Goal: Information Seeking & Learning: Learn about a topic

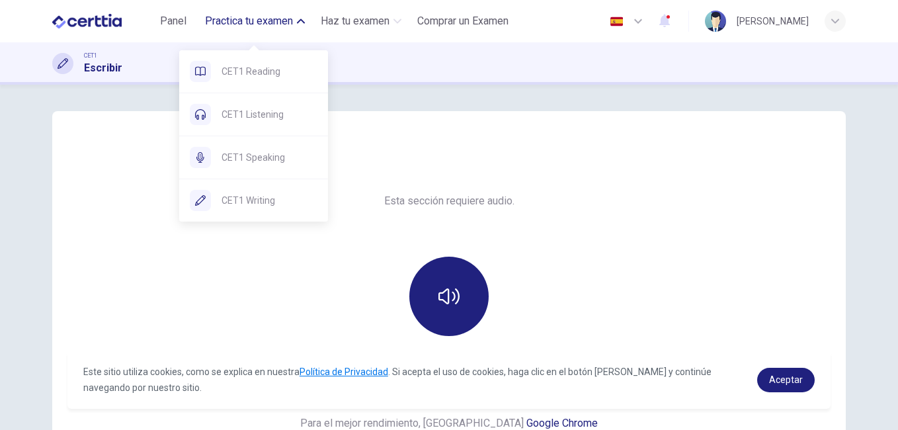
click at [292, 24] on button "Practica tu examen" at bounding box center [255, 21] width 110 height 24
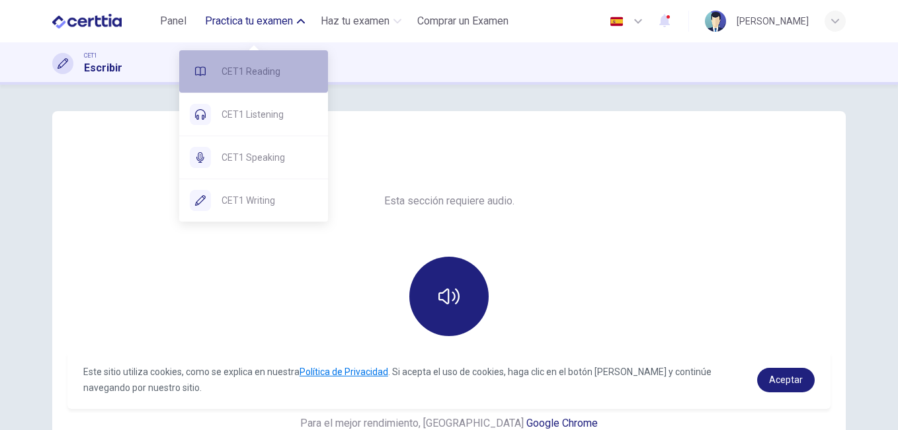
click at [257, 68] on span "CET1 Reading" at bounding box center [270, 71] width 96 height 16
click at [256, 66] on span "CET1 Reading" at bounding box center [270, 71] width 96 height 16
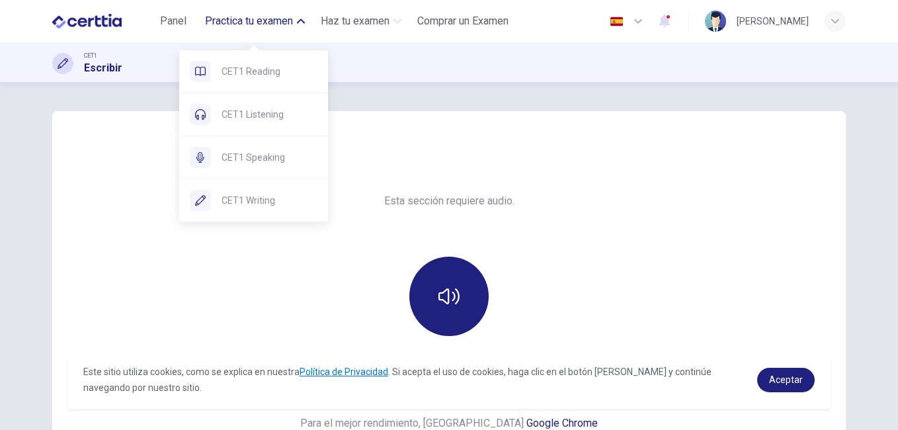
click at [293, 26] on button "Practica tu examen" at bounding box center [255, 21] width 110 height 24
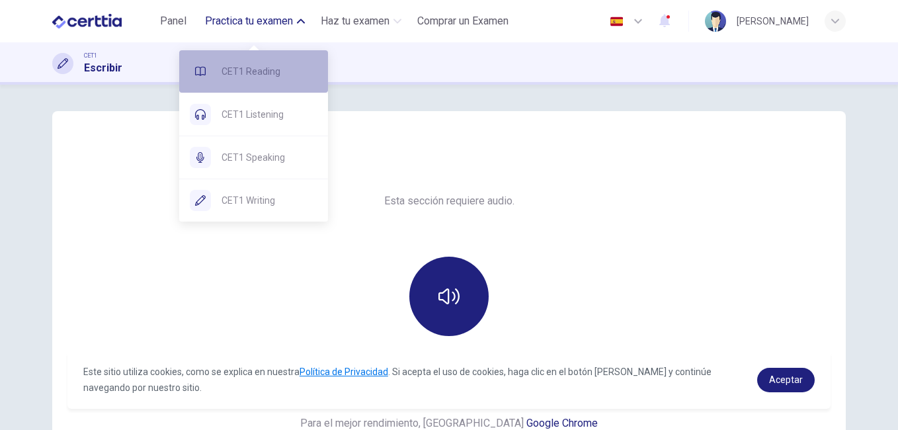
click at [227, 68] on span "CET1 Reading" at bounding box center [270, 71] width 96 height 16
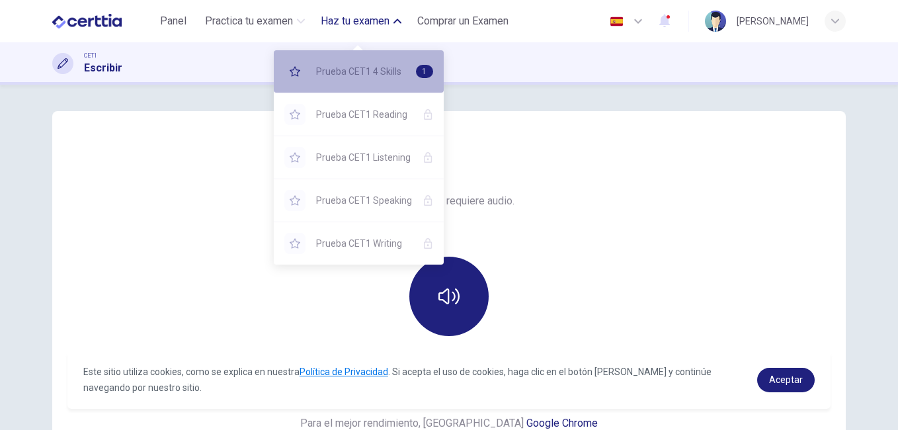
click at [386, 67] on span "Prueba CET1 4 Skills" at bounding box center [360, 71] width 89 height 16
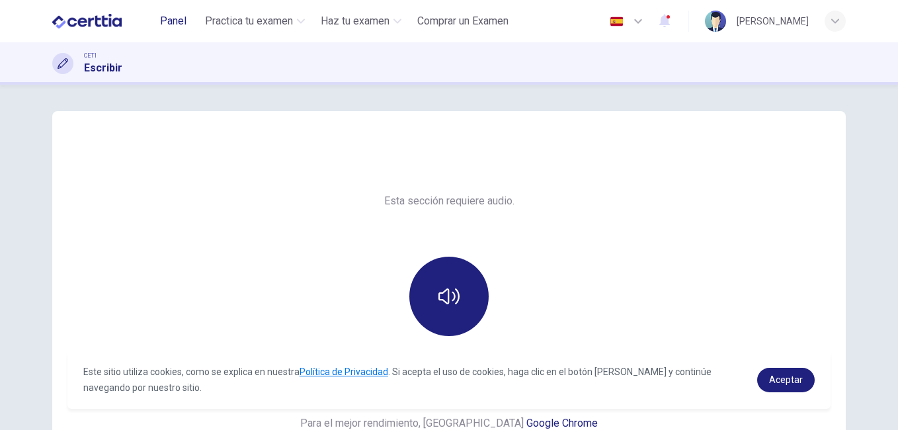
click at [174, 13] on span "Panel" at bounding box center [173, 21] width 26 height 16
click at [175, 17] on span "Panel" at bounding box center [173, 21] width 26 height 16
click at [785, 377] on span "Aceptar" at bounding box center [786, 379] width 34 height 11
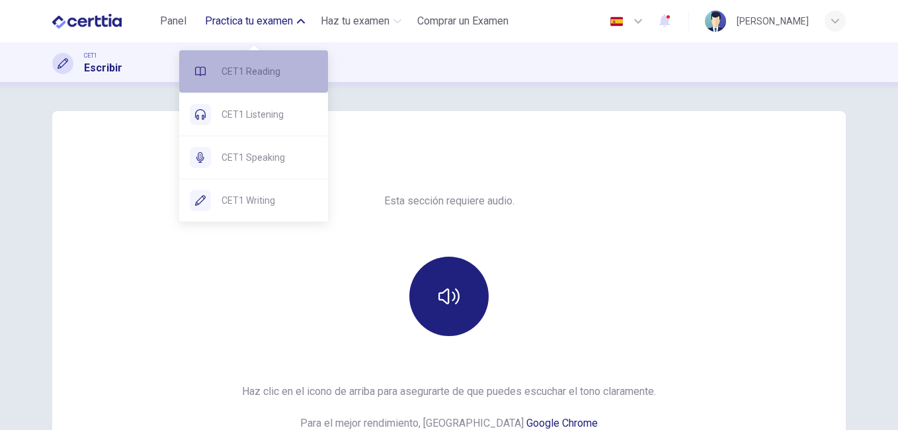
click at [245, 70] on span "CET1 Reading" at bounding box center [270, 71] width 96 height 16
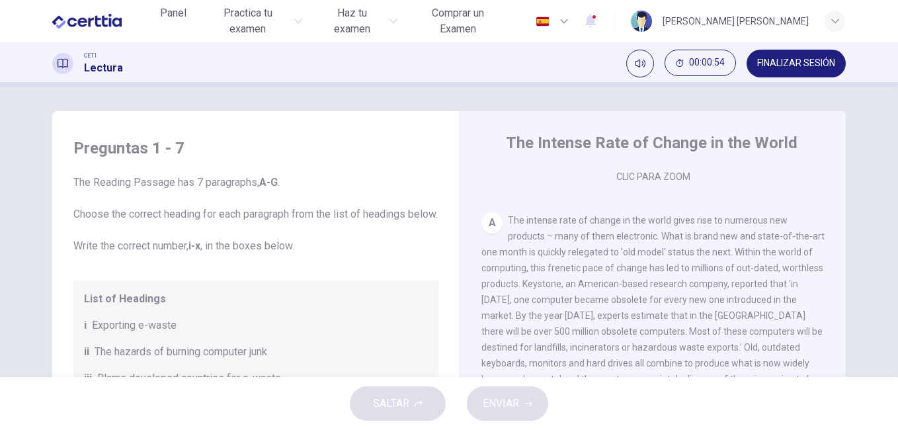
scroll to position [227, 0]
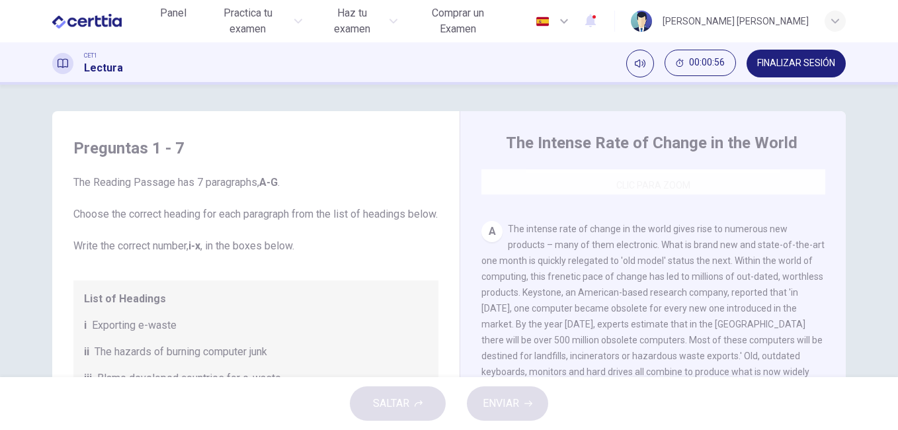
click at [646, 180] on div "Clic para zoom" at bounding box center [653, 68] width 344 height 252
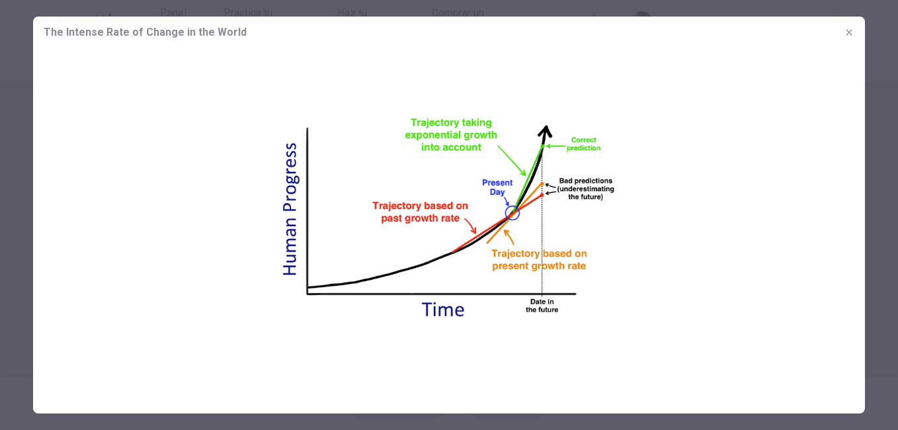
click at [848, 30] on icon "button" at bounding box center [849, 32] width 11 height 11
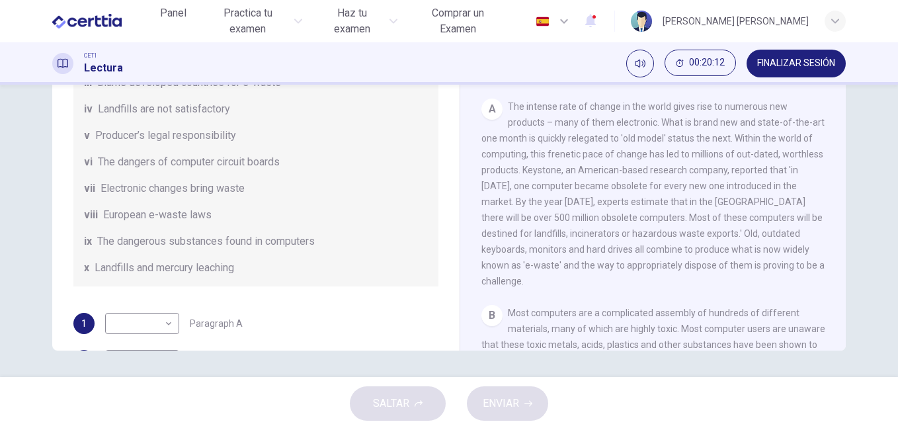
scroll to position [76, 0]
click at [167, 342] on body "Este sitio utiliza cookies, como se explica en nuestra Política de Privacidad .…" at bounding box center [449, 215] width 898 height 430
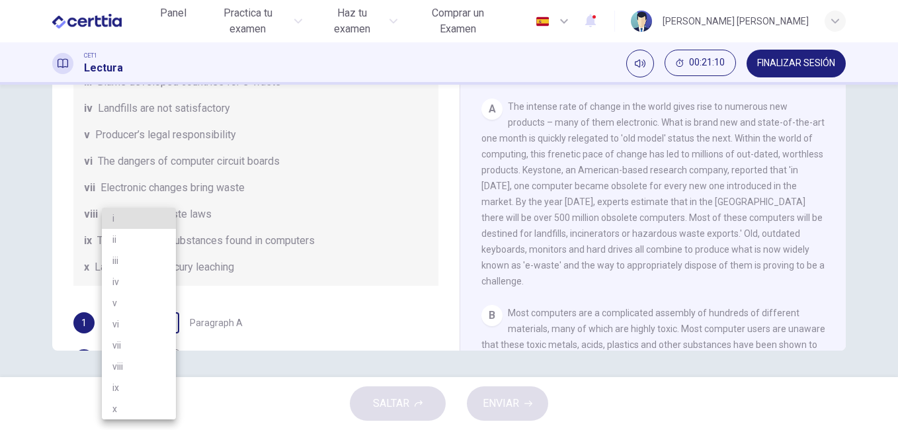
scroll to position [83, 0]
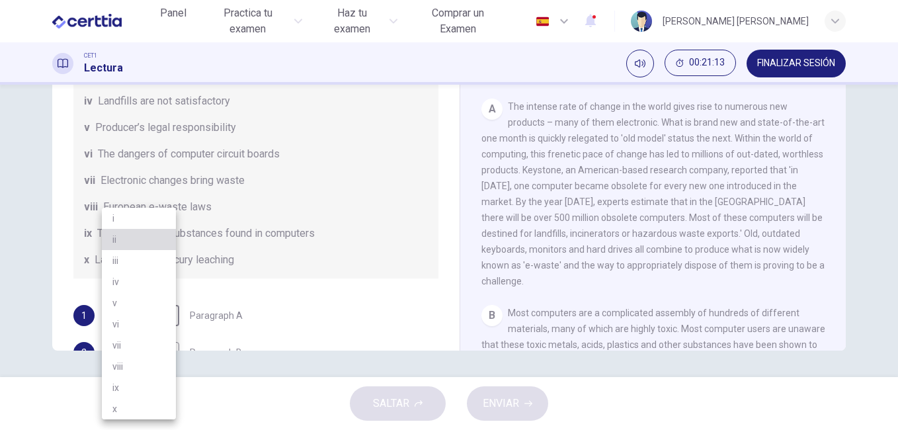
click at [141, 239] on li "ii" at bounding box center [139, 239] width 74 height 21
type input "**"
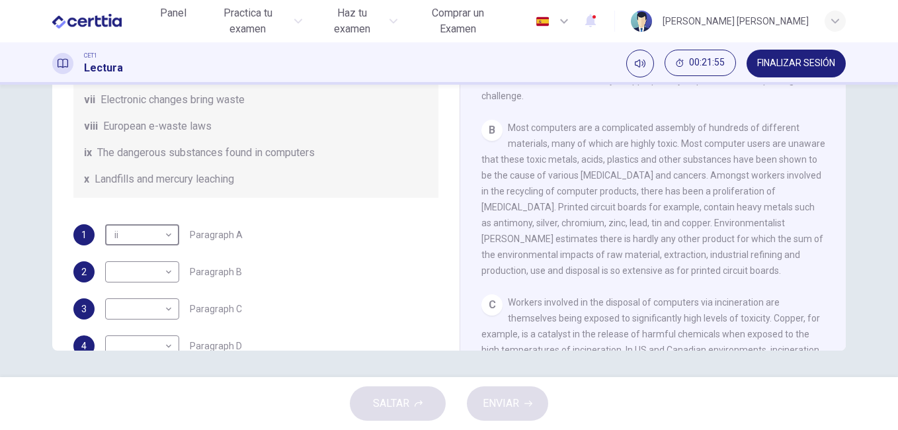
scroll to position [189, 0]
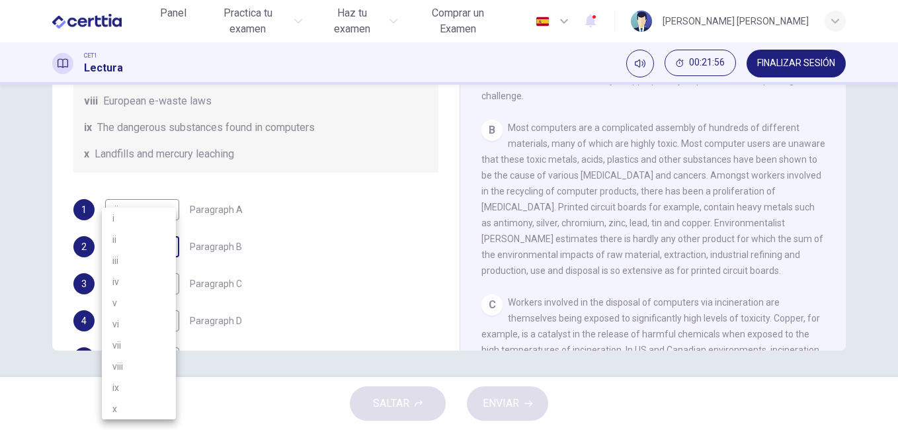
click at [166, 265] on body "Este sitio utiliza cookies, como se explica en nuestra Política de Privacidad .…" at bounding box center [449, 215] width 898 height 430
click at [114, 387] on li "ix" at bounding box center [139, 387] width 74 height 21
type input "**"
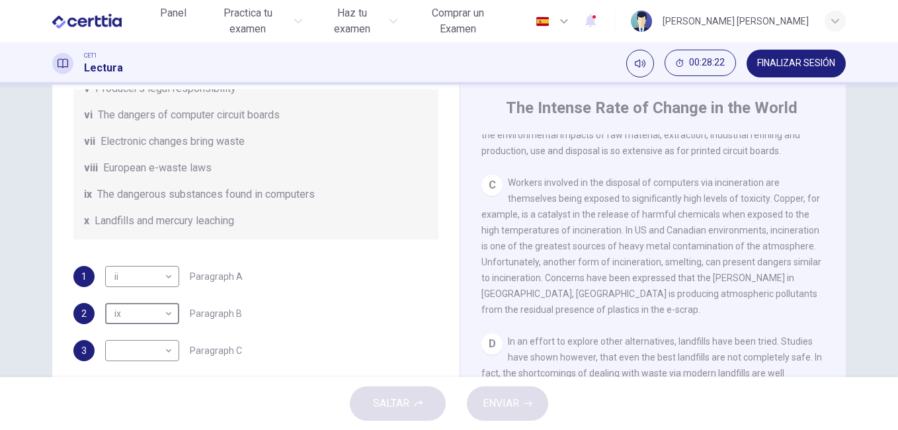
scroll to position [323, 0]
click at [165, 352] on body "Este sitio utiliza cookies, como se explica en nuestra Política de Privacidad .…" at bounding box center [449, 215] width 898 height 430
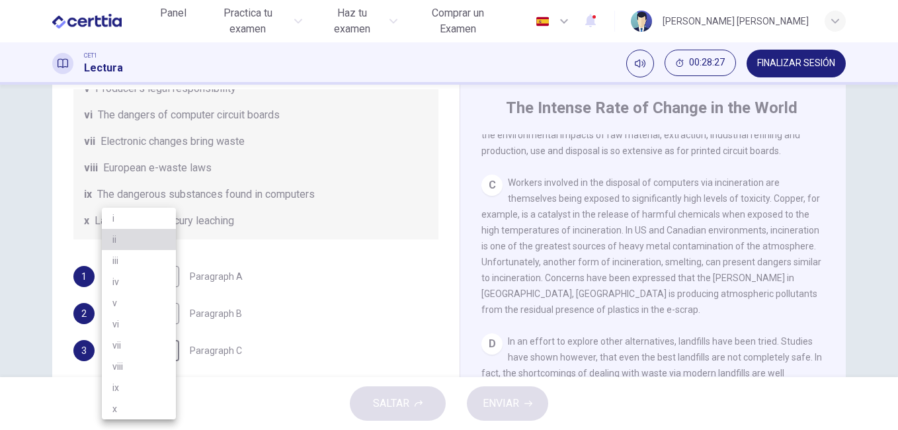
click at [141, 237] on li "ii" at bounding box center [139, 239] width 74 height 21
type input "**"
click at [166, 278] on body "Este sitio utiliza cookies, como se explica en nuestra Política de Privacidad .…" at bounding box center [449, 215] width 898 height 430
click at [441, 305] on div at bounding box center [449, 215] width 898 height 430
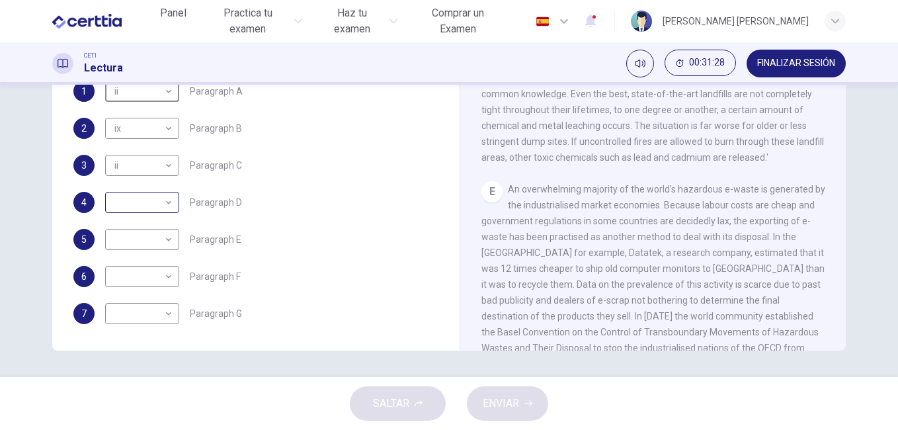
click at [165, 204] on body "Este sitio utiliza cookies, como se explica en nuestra Política de Privacidad .…" at bounding box center [449, 215] width 898 height 430
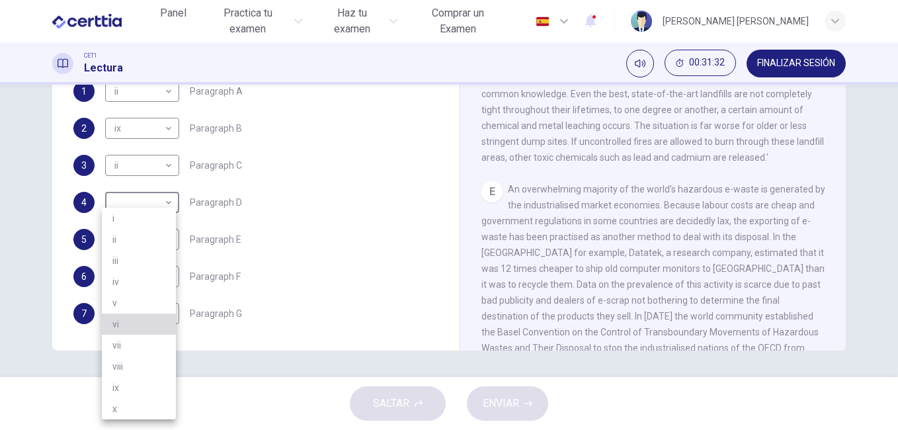
click at [120, 322] on li "vi" at bounding box center [139, 323] width 74 height 21
type input "**"
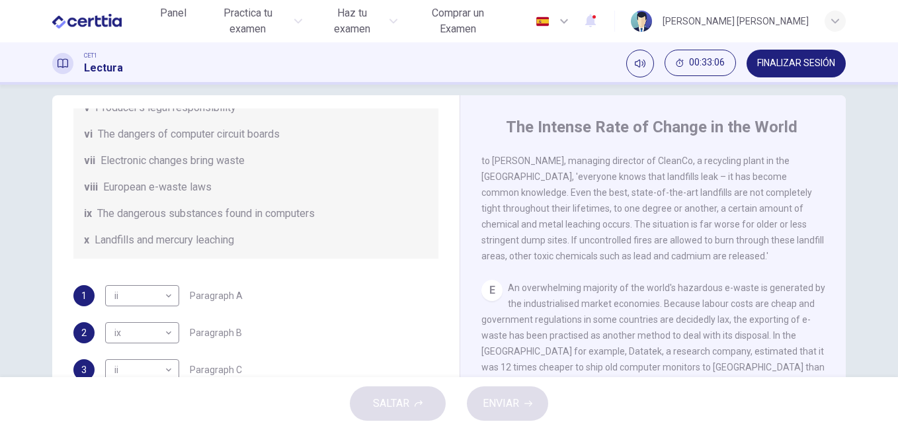
scroll to position [0, 0]
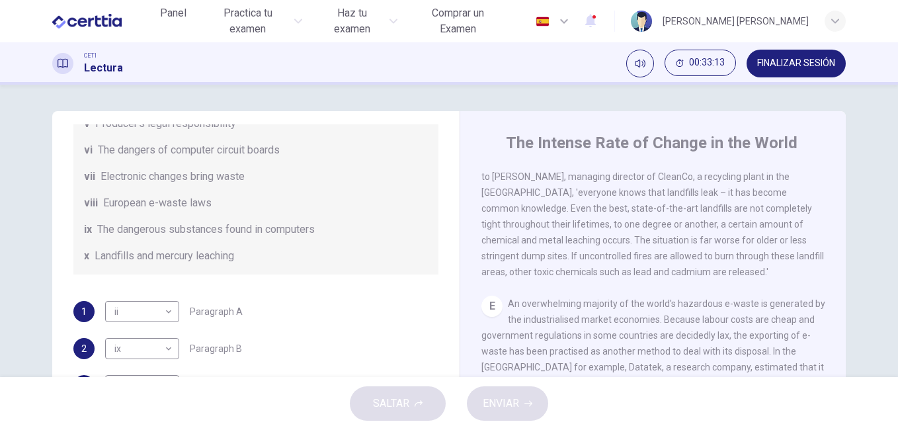
drag, startPoint x: 446, startPoint y: 329, endPoint x: 449, endPoint y: 295, distance: 33.8
click at [449, 295] on div "Preguntas 1 - 7 The Reading Passage has 7 paragraphs, A-G . Choose the correct …" at bounding box center [448, 341] width 793 height 460
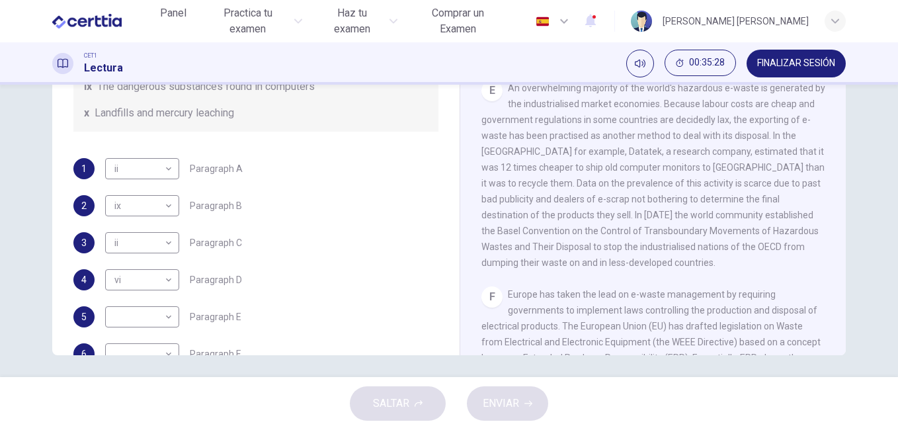
scroll to position [220, 0]
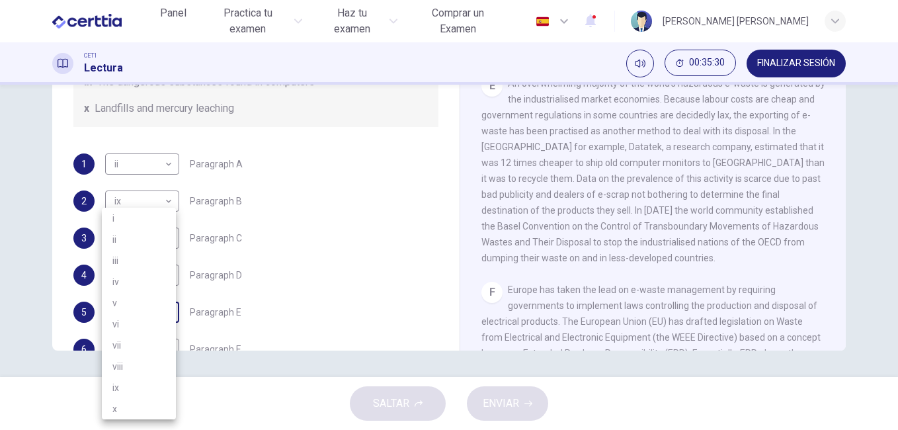
click at [168, 326] on body "Este sitio utiliza cookies, como se explica en nuestra Política de Privacidad .…" at bounding box center [449, 215] width 898 height 430
click at [138, 341] on li "vii" at bounding box center [139, 345] width 74 height 21
type input "***"
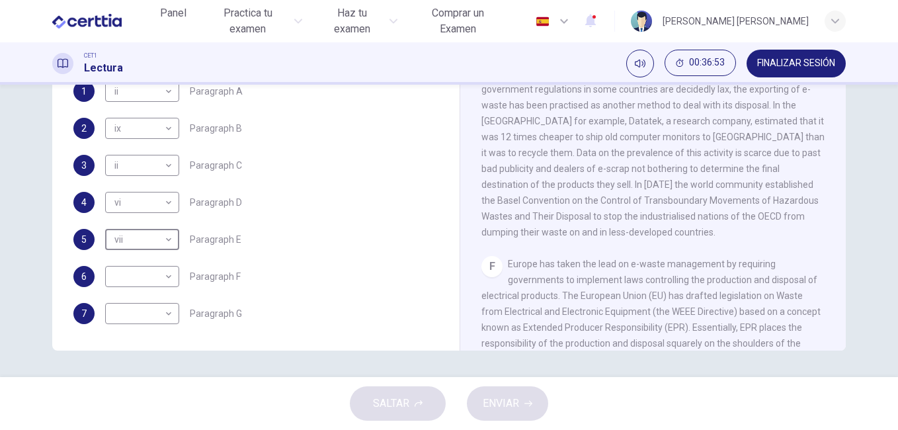
scroll to position [323, 0]
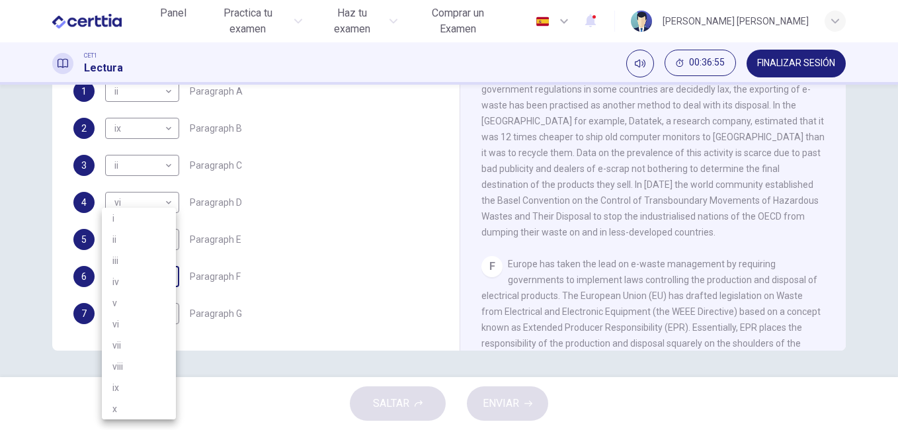
click at [164, 278] on body "Este sitio utiliza cookies, como se explica en nuestra Política de Privacidad .…" at bounding box center [449, 215] width 898 height 430
click at [132, 301] on li "v" at bounding box center [139, 302] width 74 height 21
type input "*"
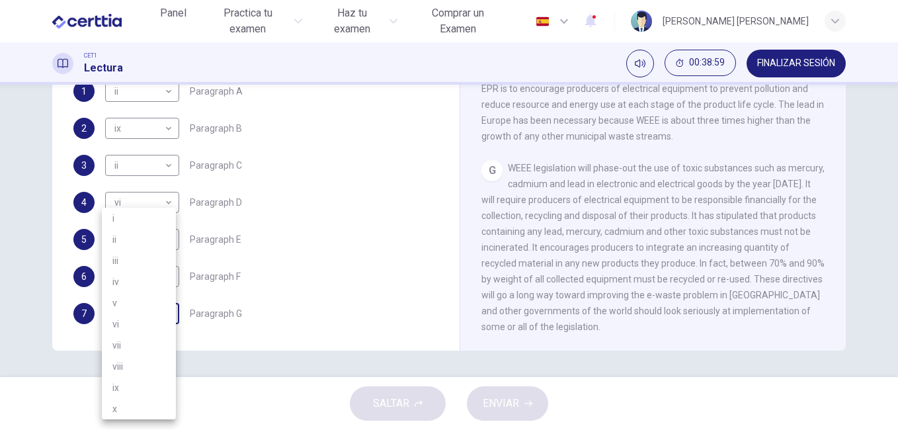
click at [166, 315] on body "Este sitio utiliza cookies, como se explica en nuestra Política de Privacidad .…" at bounding box center [449, 215] width 898 height 430
click at [122, 258] on li "iii" at bounding box center [139, 260] width 74 height 21
type input "***"
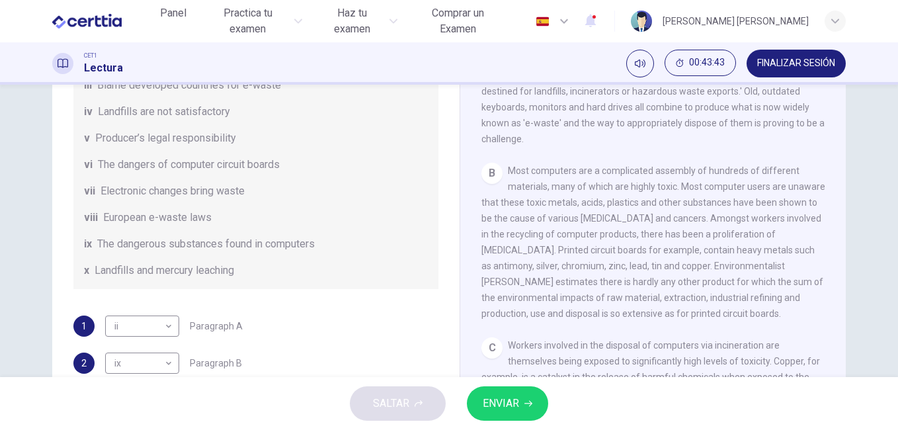
scroll to position [220, 0]
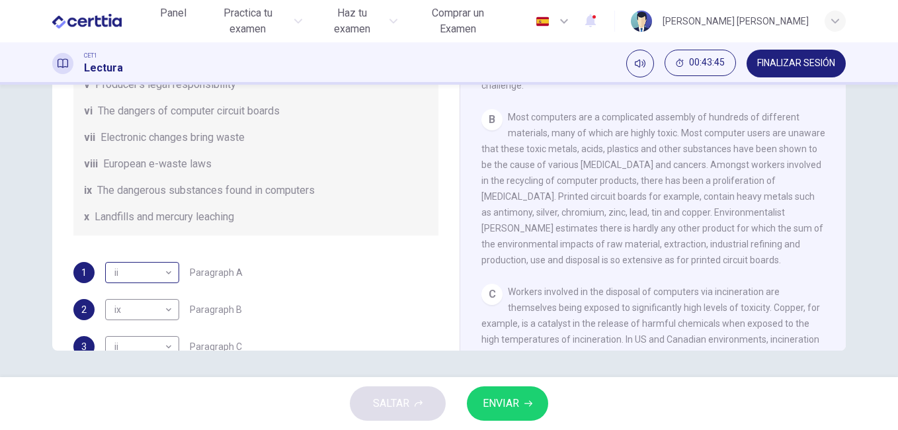
click at [166, 288] on body "Este sitio utiliza cookies, como se explica en nuestra Política de Privacidad .…" at bounding box center [449, 215] width 898 height 430
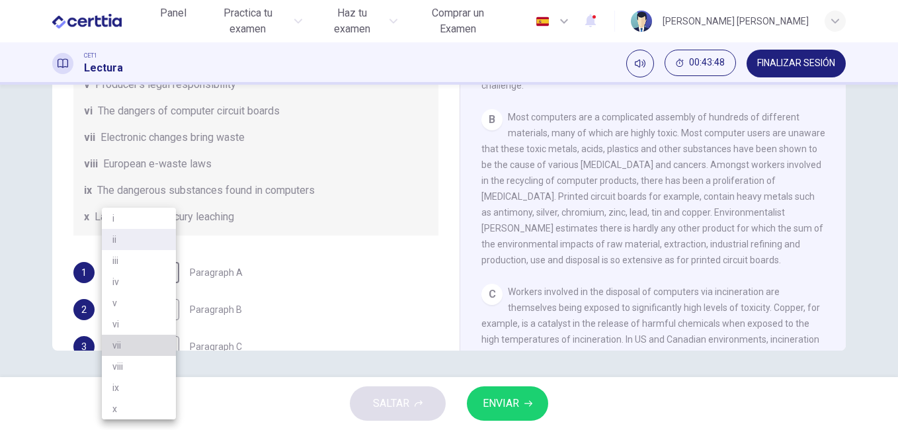
click at [138, 343] on li "vii" at bounding box center [139, 345] width 74 height 21
type input "***"
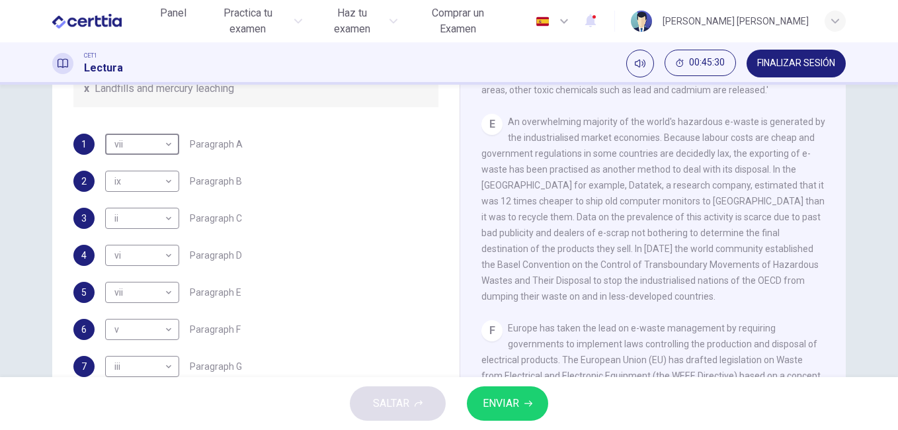
scroll to position [323, 0]
click at [173, 291] on div "vii *** ​" at bounding box center [142, 292] width 74 height 21
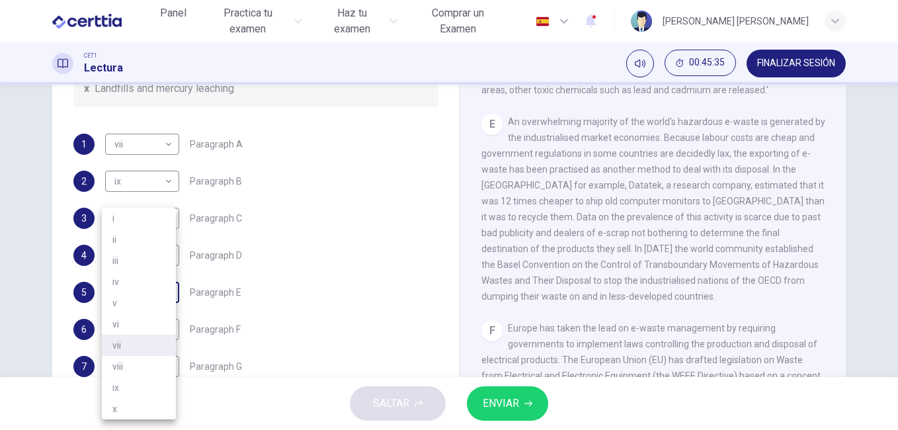
click at [167, 294] on body "Este sitio utiliza cookies, como se explica en nuestra Política de Privacidad .…" at bounding box center [449, 215] width 898 height 430
click at [145, 254] on li "iii" at bounding box center [139, 260] width 74 height 21
type input "***"
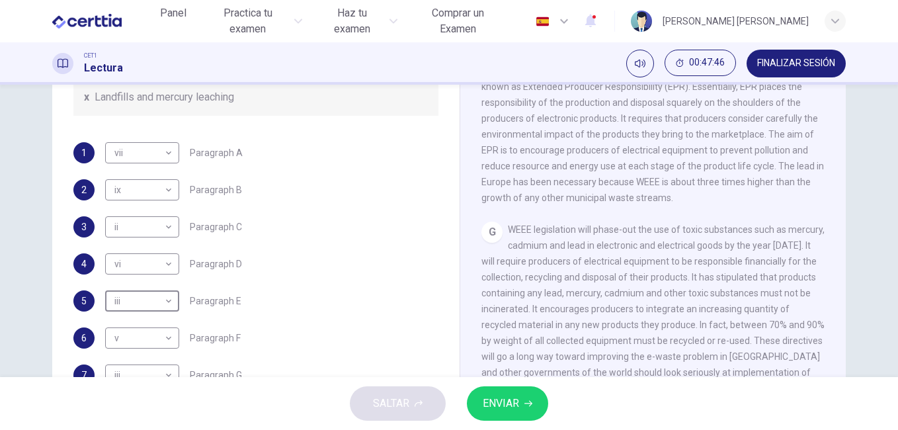
scroll to position [185, 0]
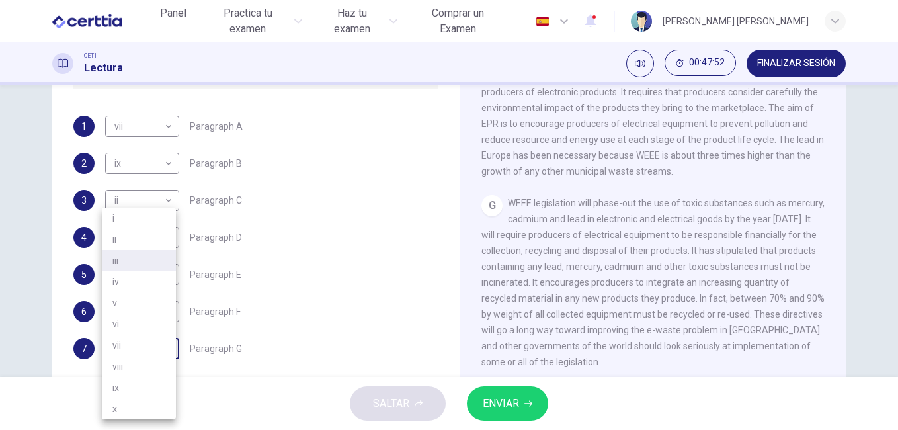
click at [165, 350] on body "Este sitio utiliza cookies, como se explica en nuestra Política de Privacidad .…" at bounding box center [449, 215] width 898 height 430
click at [134, 303] on li "v" at bounding box center [139, 302] width 74 height 21
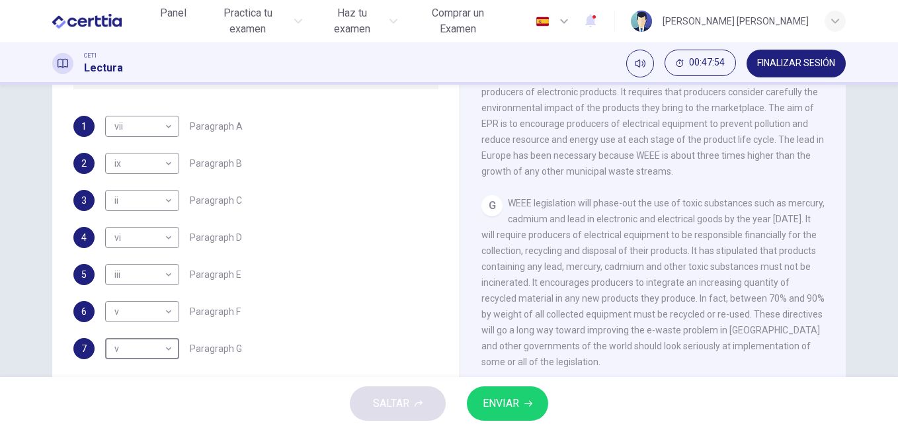
type input "*"
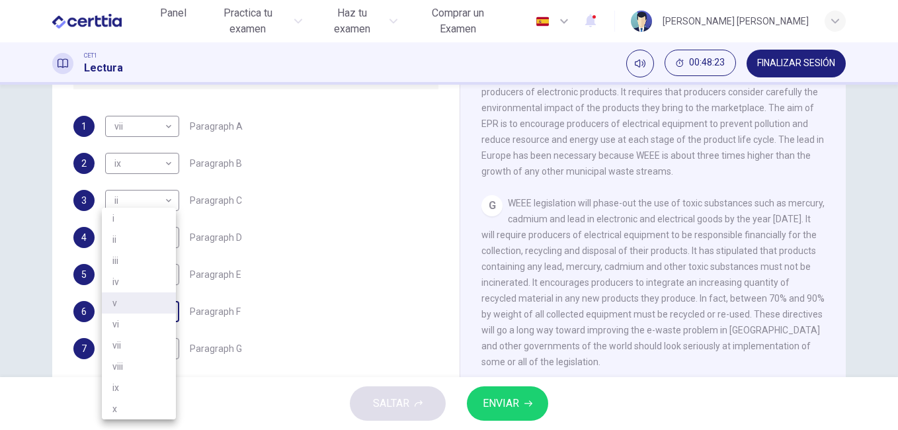
click at [160, 312] on body "Este sitio utiliza cookies, como se explica en nuestra Política de Privacidad .…" at bounding box center [449, 215] width 898 height 430
click at [128, 363] on li "viii" at bounding box center [139, 366] width 74 height 21
type input "****"
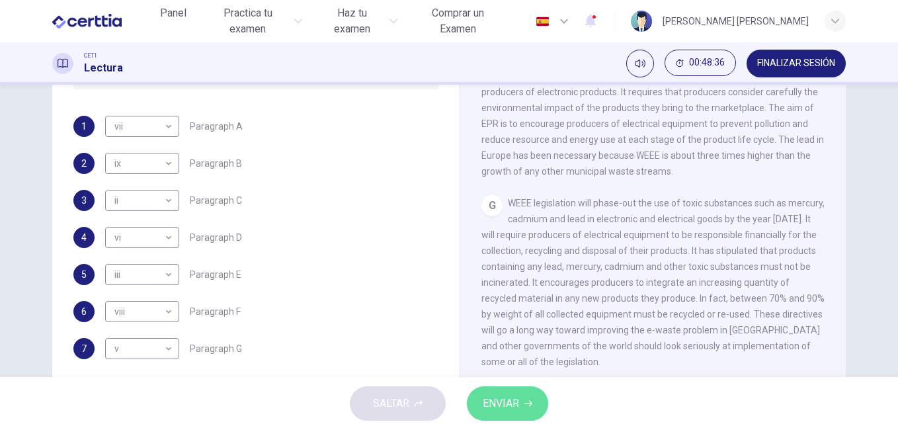
click at [512, 398] on span "ENVIAR" at bounding box center [501, 403] width 36 height 19
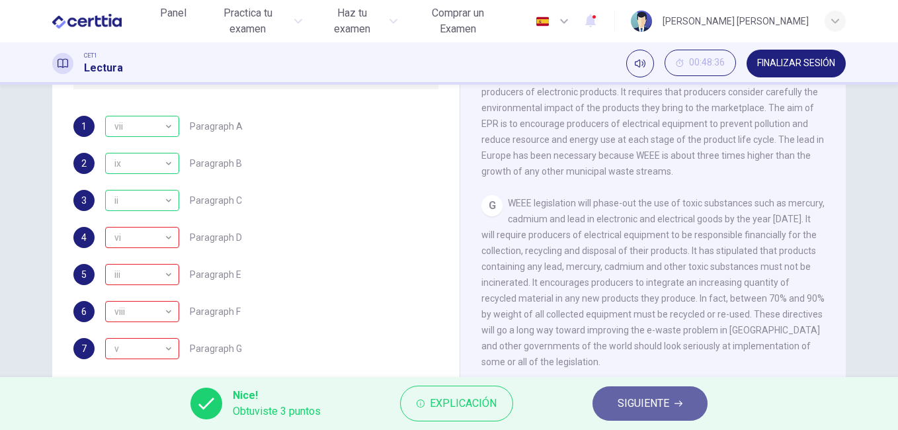
click at [676, 398] on button "SIGUIENTE" at bounding box center [649, 403] width 115 height 34
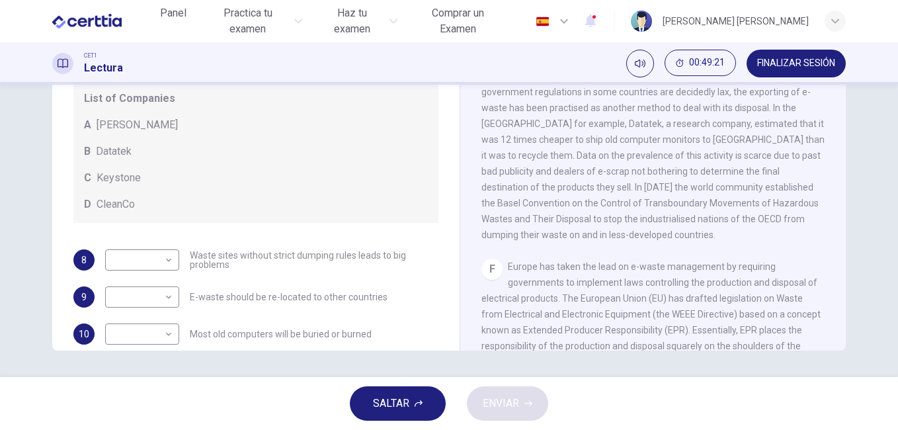
scroll to position [0, 0]
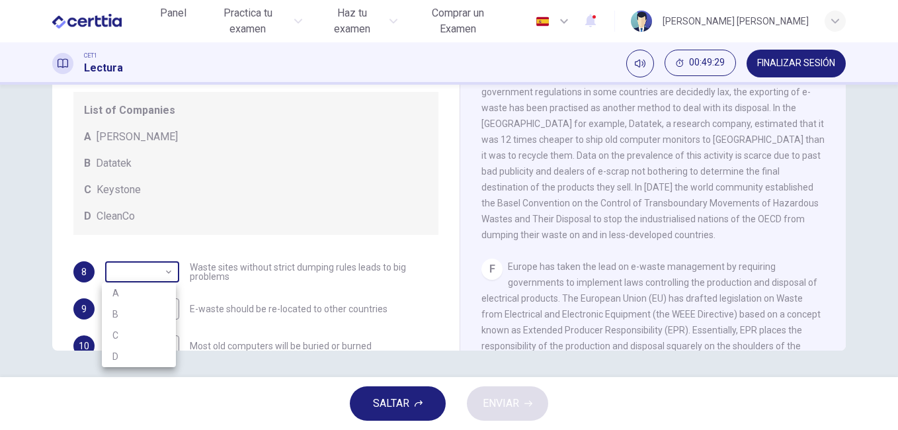
click at [165, 270] on body "Este sitio utiliza cookies, como se explica en nuestra Política de Privacidad .…" at bounding box center [449, 215] width 898 height 430
click at [283, 163] on div at bounding box center [449, 215] width 898 height 430
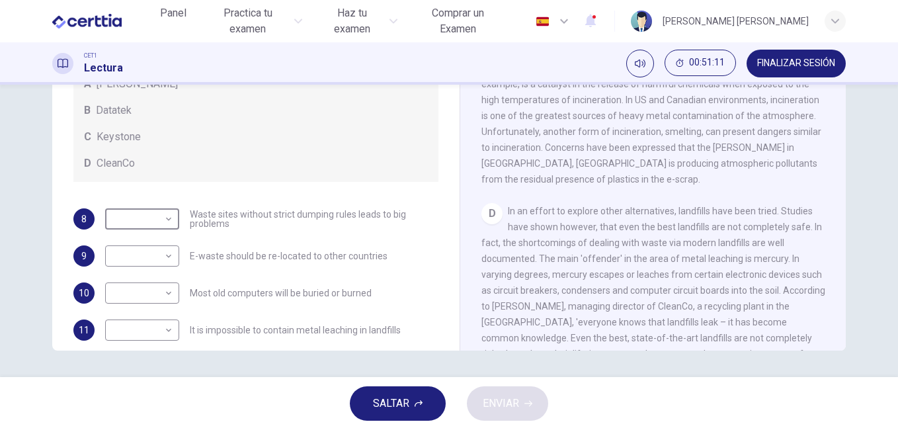
scroll to position [69, 0]
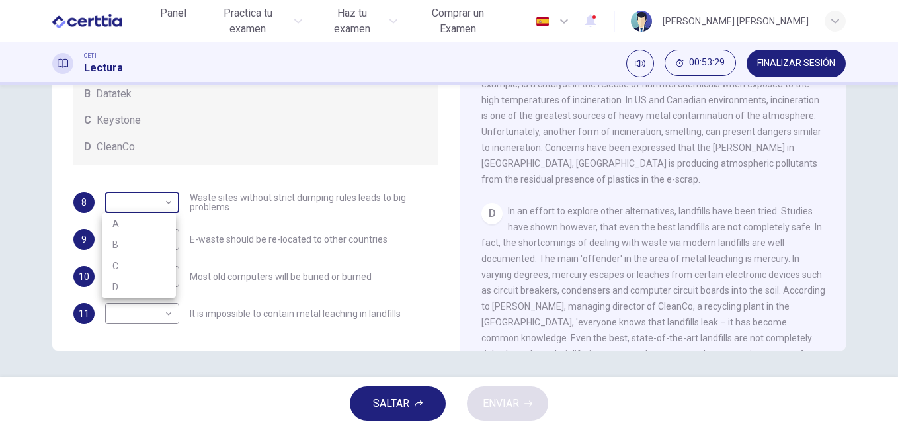
click at [165, 206] on body "Este sitio utiliza cookies, como se explica en nuestra Política de Privacidad .…" at bounding box center [449, 215] width 898 height 430
click at [146, 224] on li "A" at bounding box center [139, 223] width 74 height 21
type input "*"
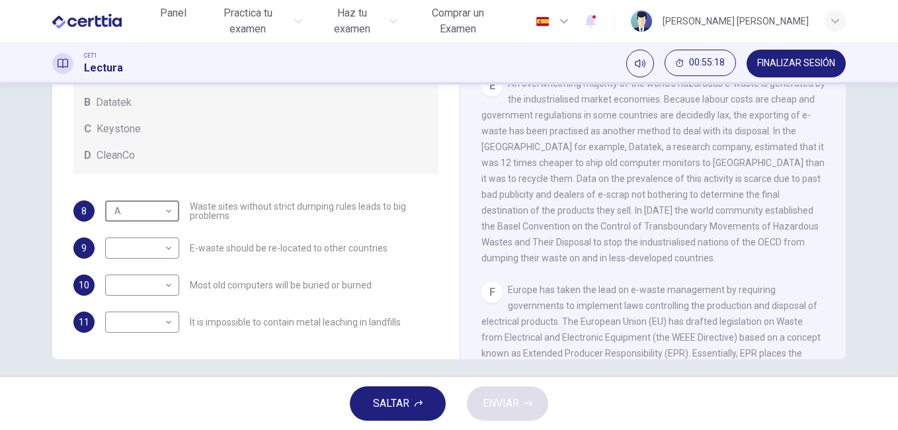
scroll to position [216, 0]
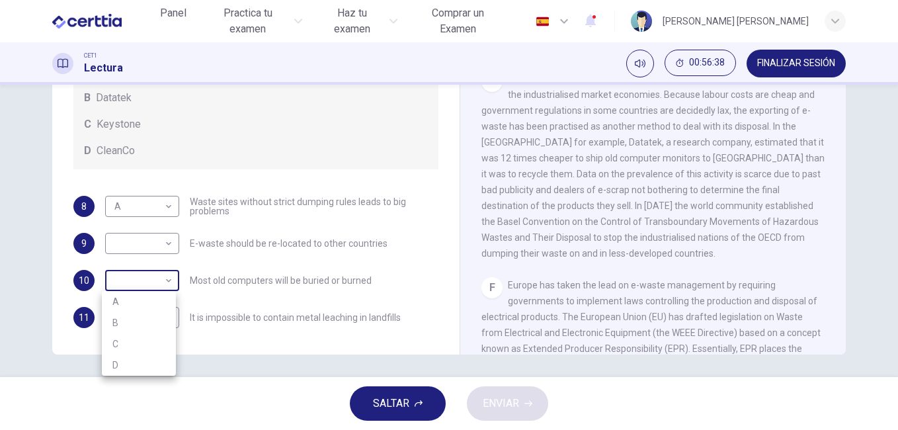
click at [168, 282] on body "Este sitio utiliza cookies, como se explica en nuestra Política de Privacidad .…" at bounding box center [449, 215] width 898 height 430
click at [118, 318] on li "B" at bounding box center [139, 322] width 74 height 21
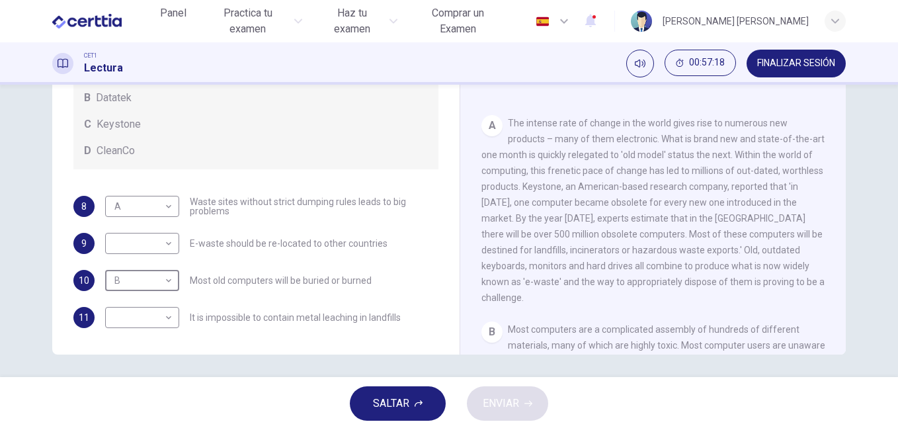
scroll to position [122, 0]
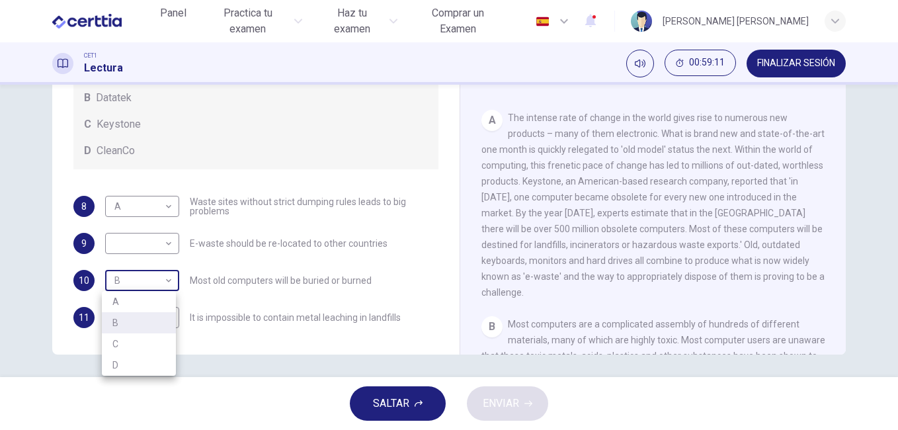
click at [163, 284] on body "Este sitio utiliza cookies, como se explica en nuestra Política de Privacidad .…" at bounding box center [449, 215] width 898 height 430
click at [130, 343] on li "C" at bounding box center [139, 343] width 74 height 21
type input "*"
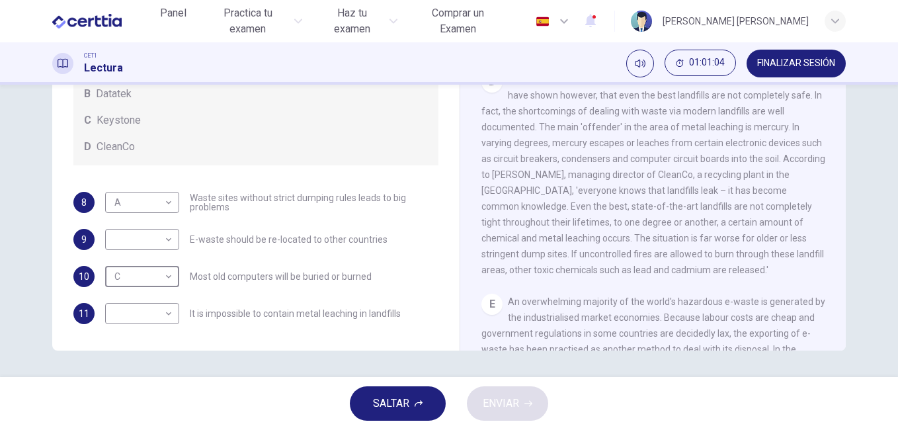
scroll to position [640, 0]
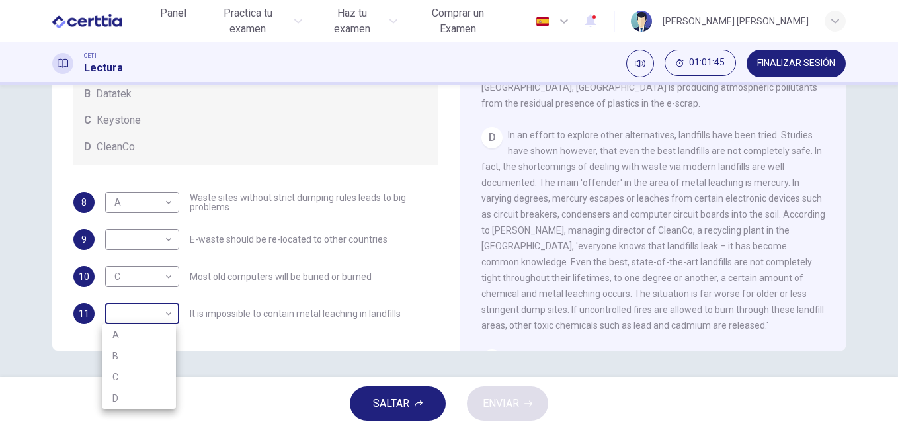
click at [165, 315] on body "Este sitio utiliza cookies, como se explica en nuestra Política de Privacidad .…" at bounding box center [449, 215] width 898 height 430
click at [128, 400] on li "D" at bounding box center [139, 397] width 74 height 21
type input "*"
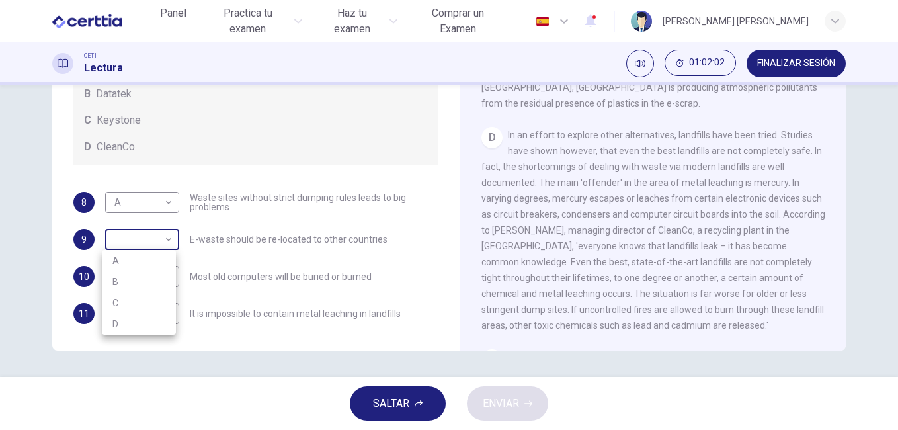
click at [165, 235] on body "Este sitio utiliza cookies, como se explica en nuestra Política de Privacidad .…" at bounding box center [449, 215] width 898 height 430
click at [130, 282] on li "B" at bounding box center [139, 281] width 74 height 21
type input "*"
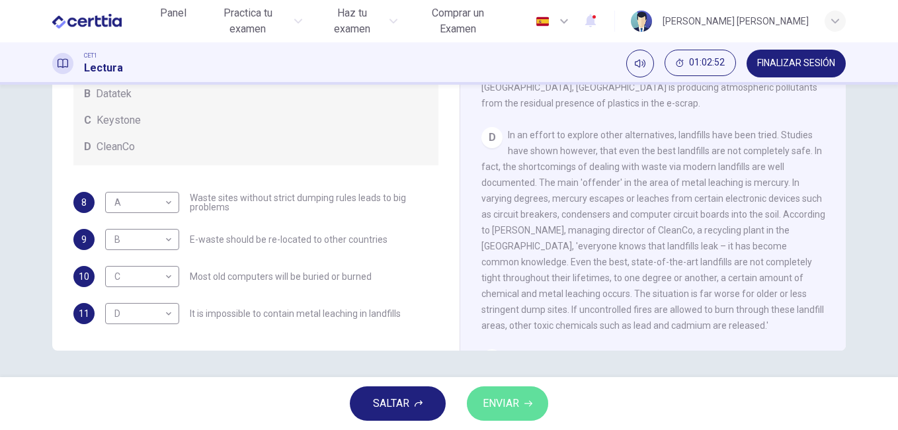
click at [516, 402] on span "ENVIAR" at bounding box center [501, 403] width 36 height 19
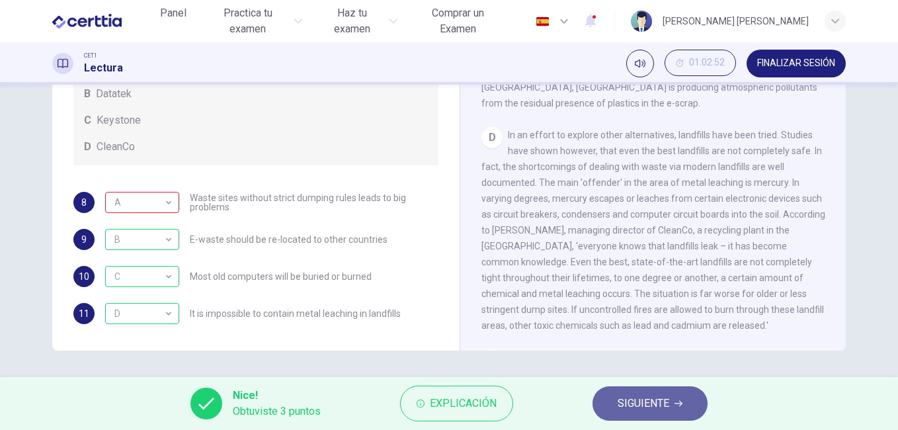
click at [661, 403] on span "SIGUIENTE" at bounding box center [644, 403] width 52 height 19
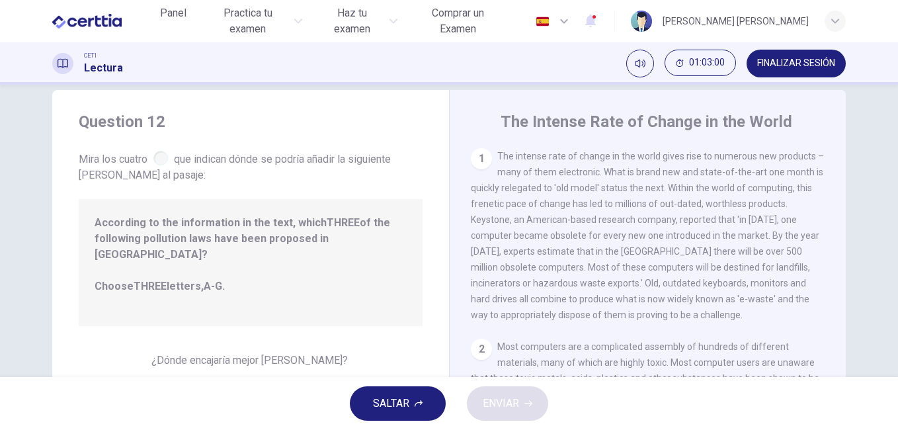
scroll to position [17, 0]
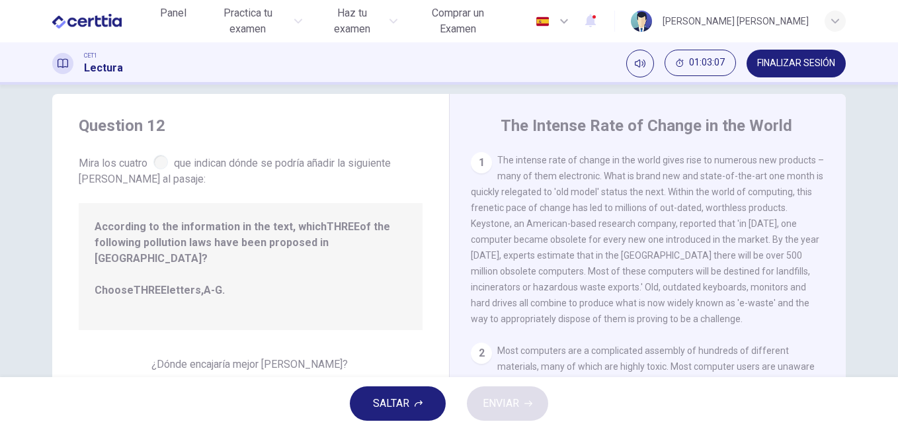
click at [161, 162] on div at bounding box center [160, 162] width 15 height 15
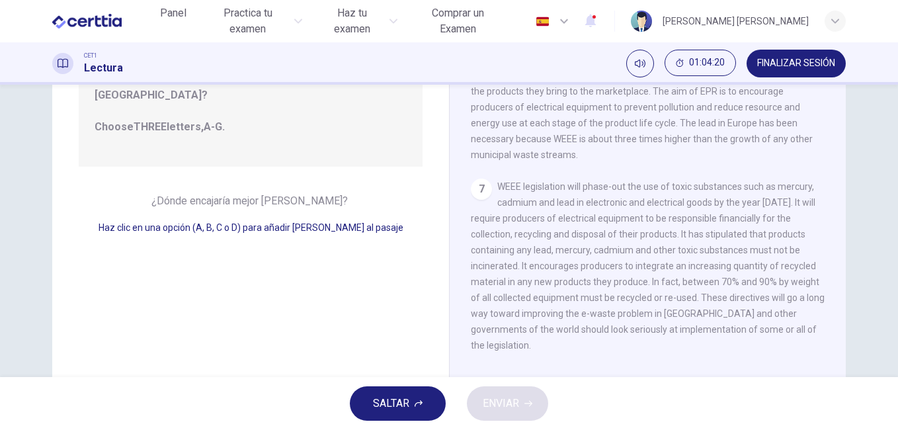
scroll to position [196, 0]
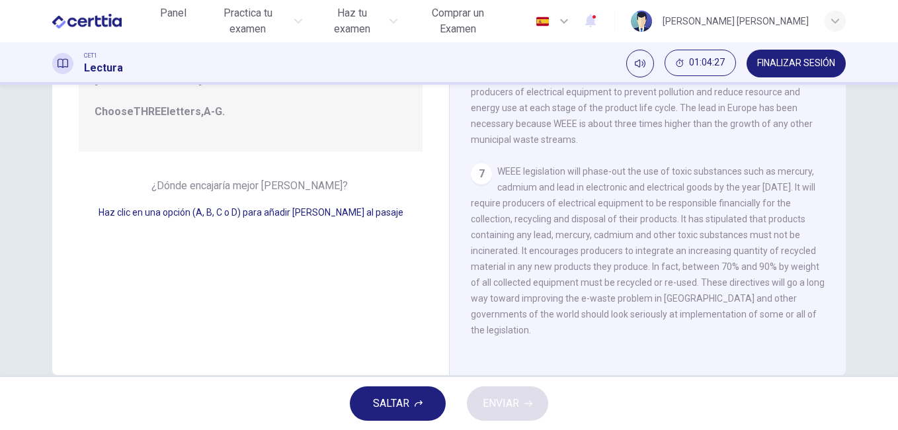
click at [346, 184] on div "¿Dónde encajaría mejor [PERSON_NAME]? Haz clic en una opción (A, B, C o D) para…" at bounding box center [251, 199] width 344 height 42
click at [315, 228] on div "Question 12 Mira los cuatro que indican dónde se podría añadir la siguiente [PE…" at bounding box center [250, 145] width 397 height 460
click at [574, 206] on div "7 WEEE legislation will phase-out the use of toxic substances such as mercury, …" at bounding box center [648, 250] width 354 height 175
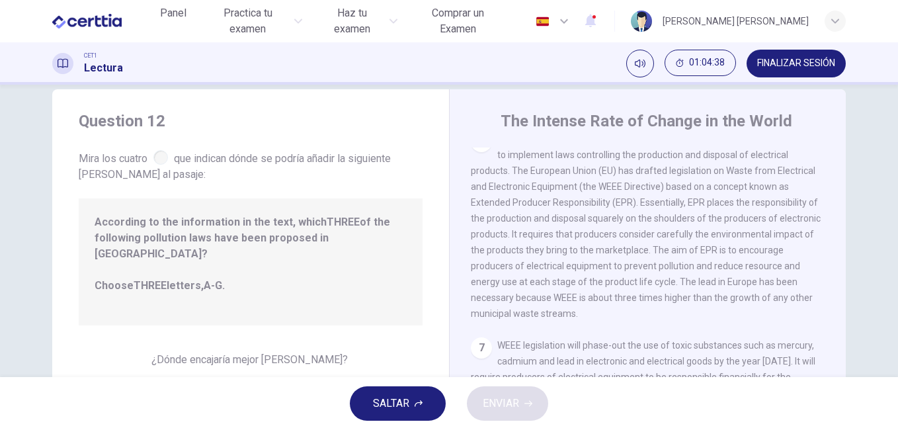
scroll to position [20, 0]
click at [321, 382] on span "Haz clic en una opción (A, B, C o D) para añadir [PERSON_NAME] al pasaje" at bounding box center [251, 387] width 305 height 11
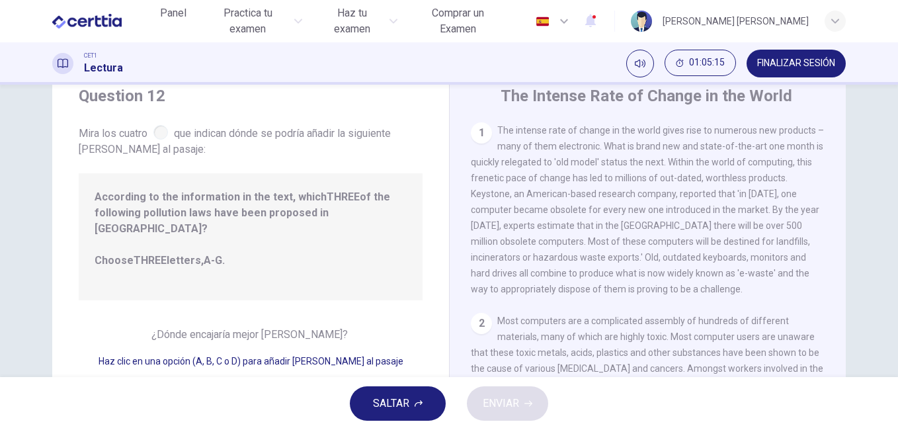
scroll to position [11, 0]
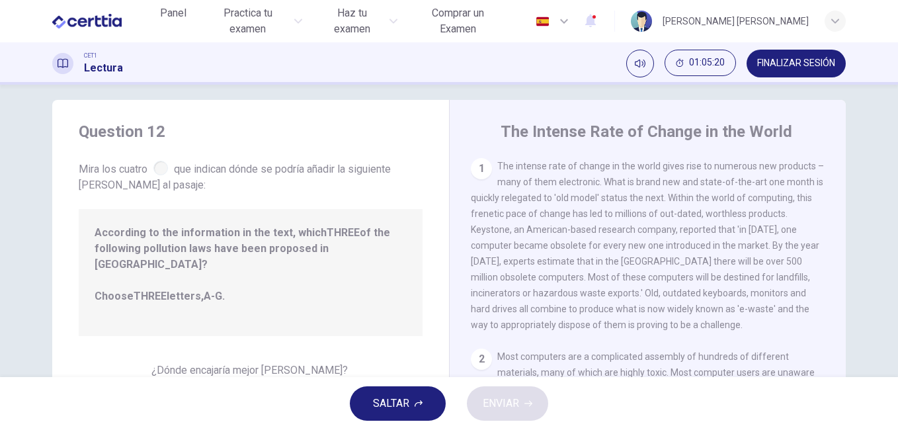
click at [477, 167] on div "1" at bounding box center [481, 168] width 21 height 21
click at [160, 167] on div at bounding box center [160, 168] width 15 height 15
click at [317, 364] on span "¿Dónde encajaría mejor [PERSON_NAME]?" at bounding box center [250, 370] width 199 height 13
click at [311, 364] on span "¿Dónde encajaría mejor [PERSON_NAME]?" at bounding box center [250, 370] width 199 height 13
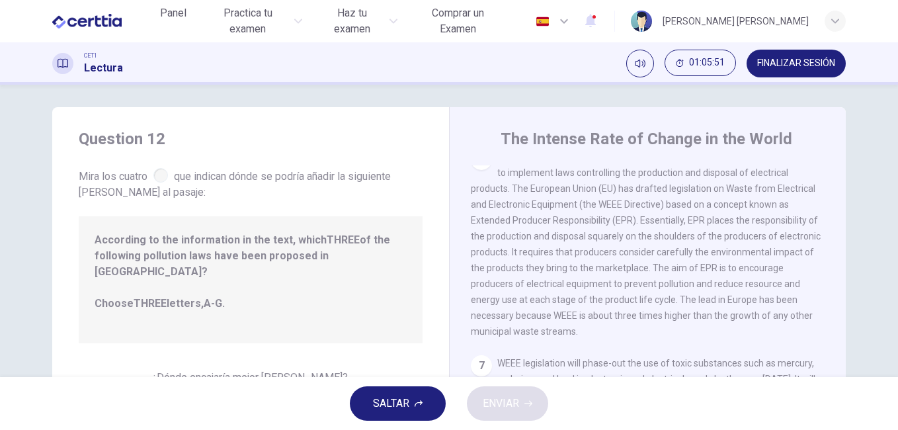
scroll to position [5, 0]
click at [405, 405] on span "SALTAR" at bounding box center [391, 403] width 36 height 19
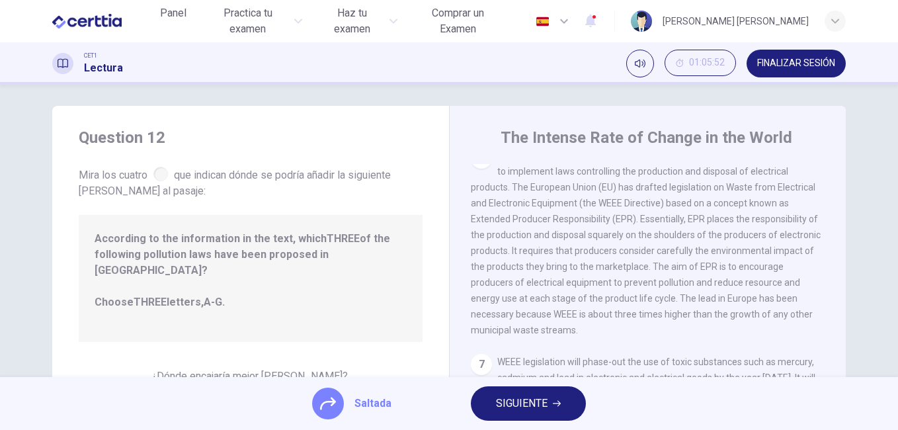
click at [480, 159] on div "The Intense Rate of Change in the World 1 The intense rate of change in the wor…" at bounding box center [647, 336] width 397 height 460
click at [477, 166] on div "6" at bounding box center [481, 157] width 21 height 21
click at [547, 401] on button "SIGUIENTE" at bounding box center [528, 403] width 115 height 34
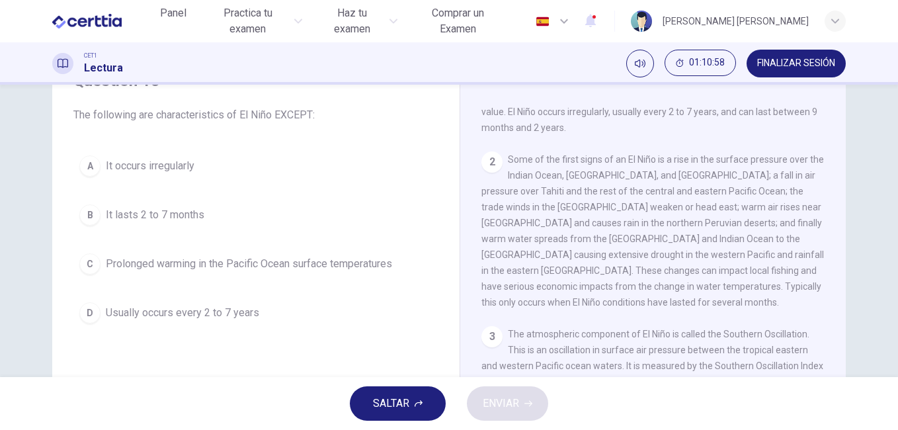
scroll to position [43, 0]
click at [128, 221] on span "It lasts 2 to 7 months" at bounding box center [155, 215] width 99 height 16
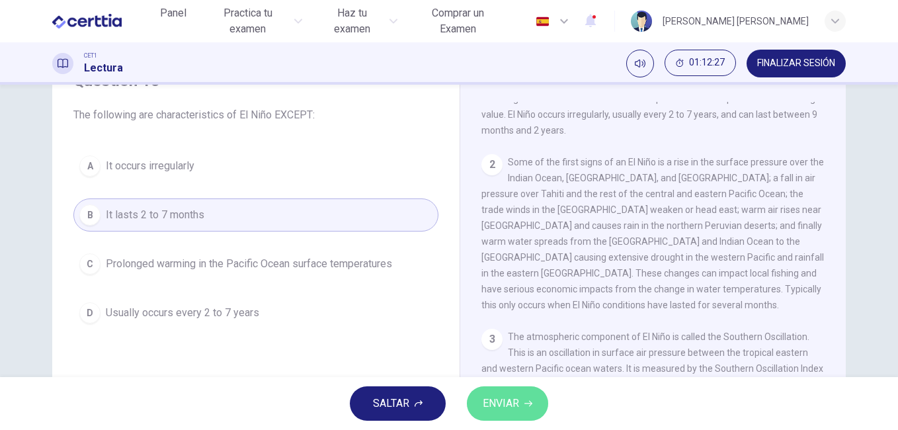
click at [508, 403] on span "ENVIAR" at bounding box center [501, 403] width 36 height 19
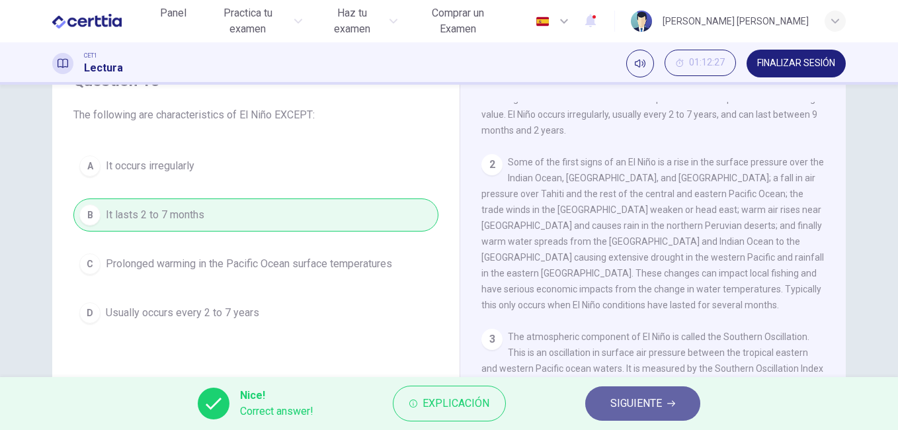
click at [651, 396] on span "SIGUIENTE" at bounding box center [636, 403] width 52 height 19
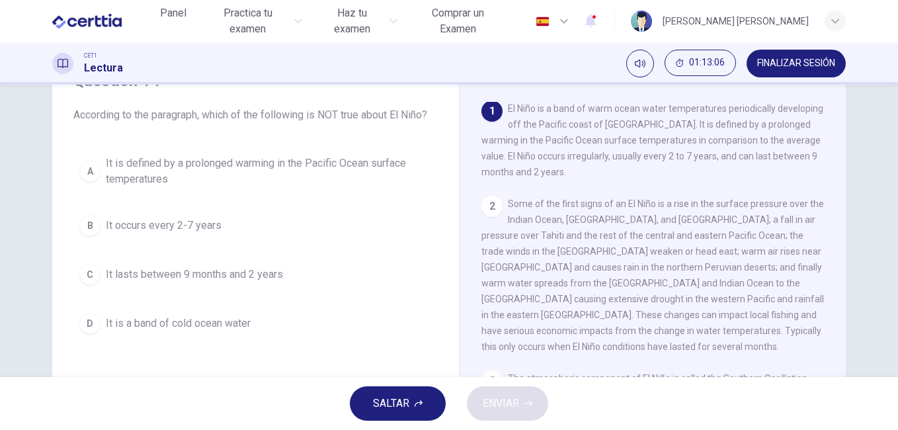
scroll to position [0, 0]
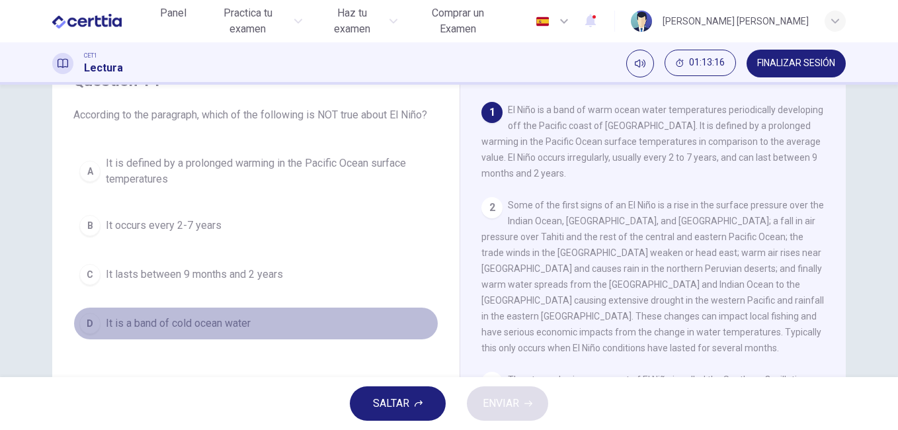
click at [177, 320] on span "It is a band of cold ocean water" at bounding box center [178, 323] width 145 height 16
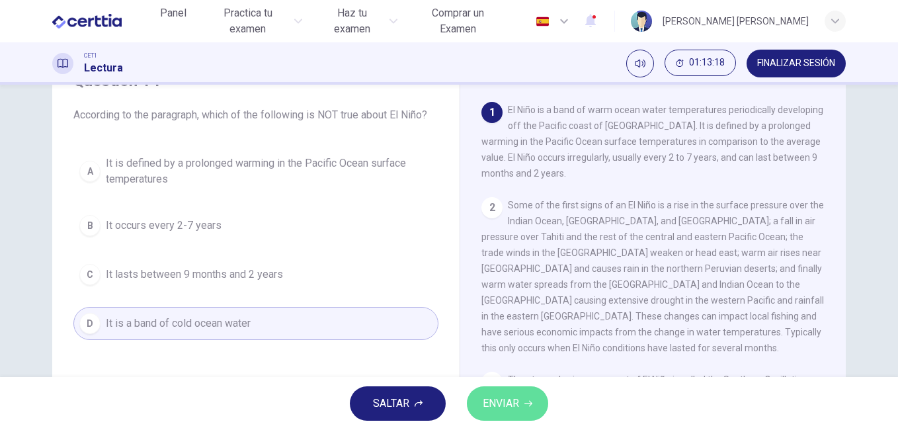
click at [529, 407] on icon "button" at bounding box center [528, 403] width 8 height 8
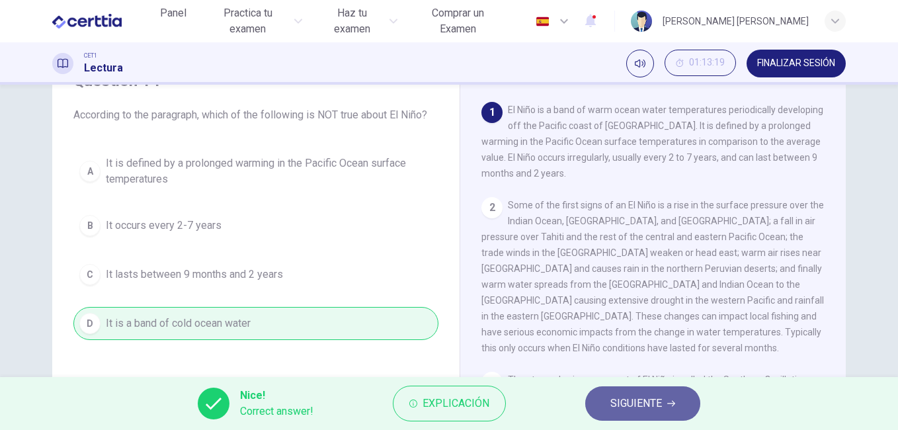
click at [649, 409] on span "SIGUIENTE" at bounding box center [636, 403] width 52 height 19
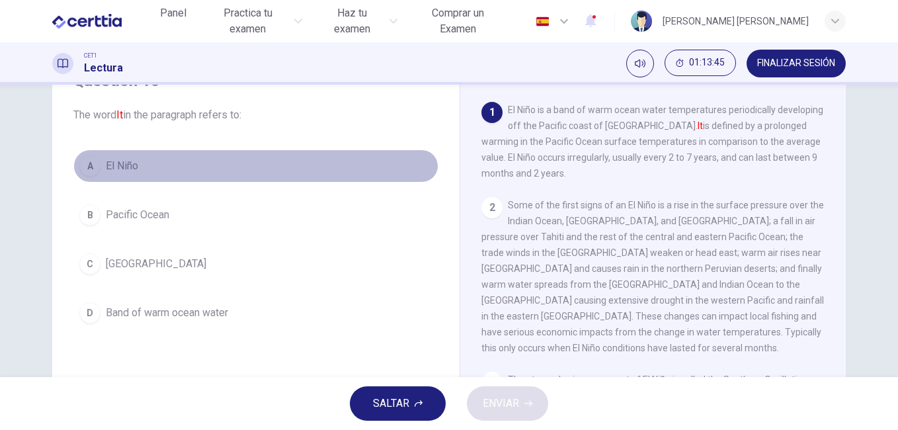
click at [112, 161] on span "El Niño" at bounding box center [122, 166] width 32 height 16
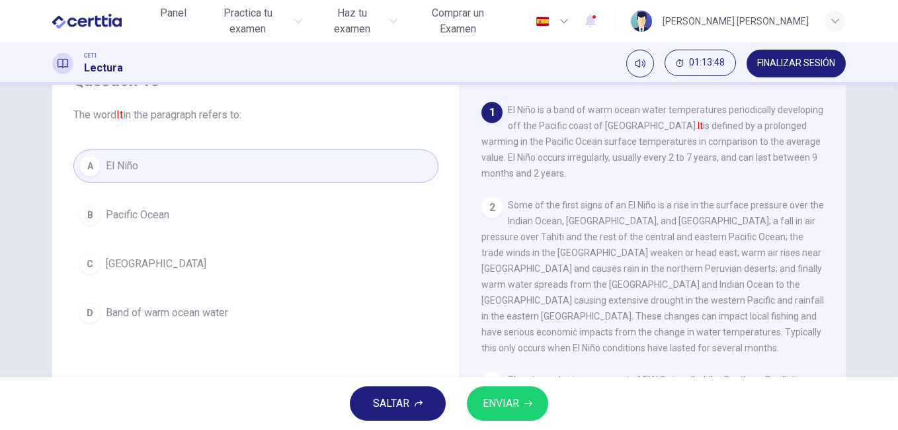
click at [505, 405] on span "ENVIAR" at bounding box center [501, 403] width 36 height 19
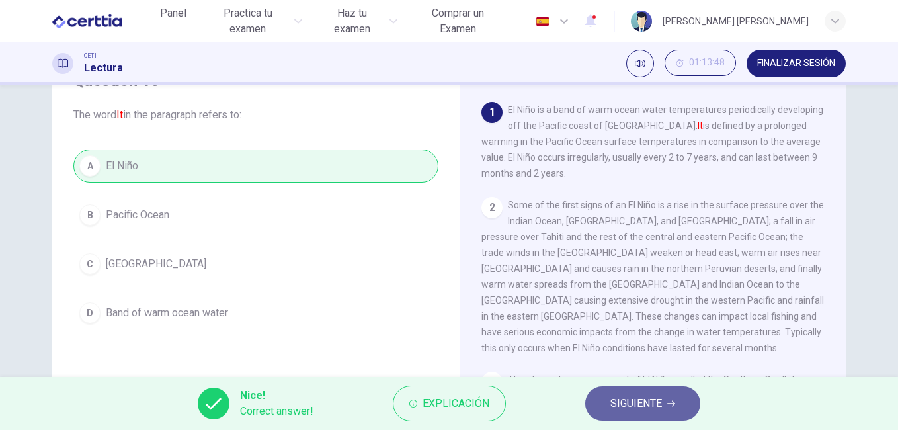
click at [654, 403] on span "SIGUIENTE" at bounding box center [636, 403] width 52 height 19
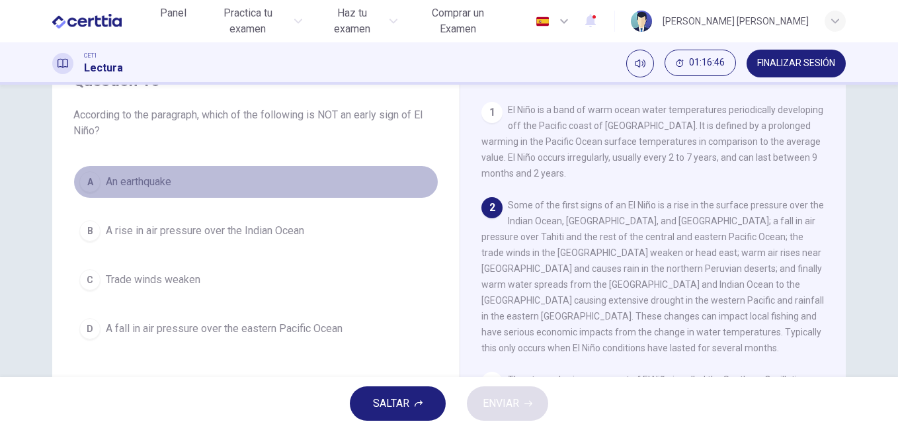
click at [140, 181] on span "An earthquake" at bounding box center [138, 182] width 65 height 16
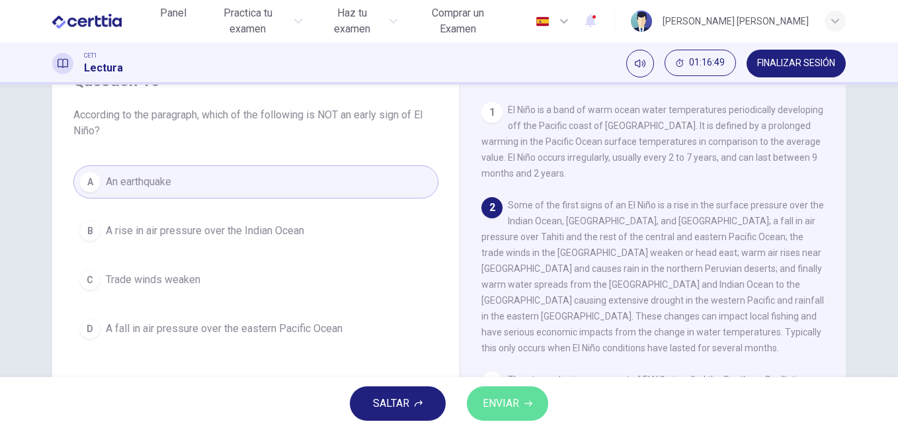
click at [508, 405] on span "ENVIAR" at bounding box center [501, 403] width 36 height 19
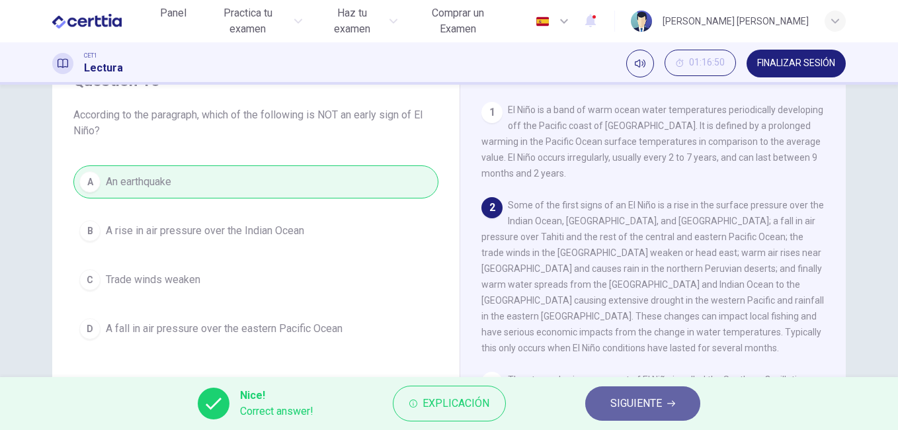
click at [668, 404] on icon "button" at bounding box center [671, 403] width 8 height 8
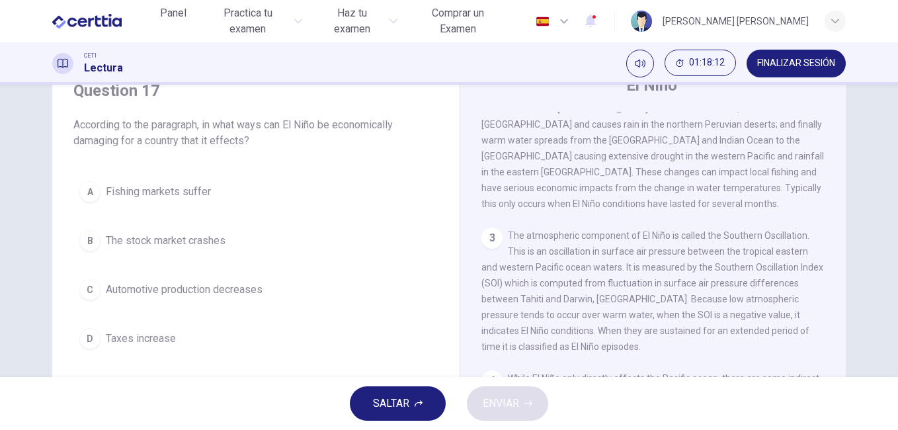
scroll to position [51, 0]
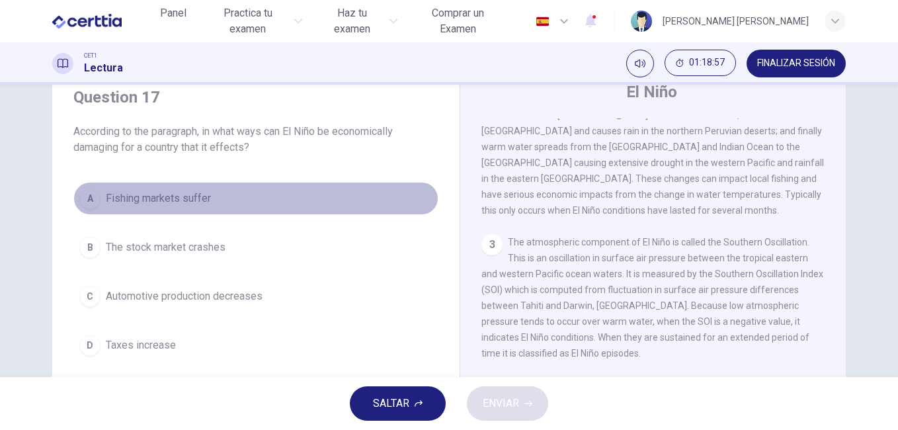
click at [170, 197] on span "Fishing markets suffer" at bounding box center [158, 198] width 105 height 16
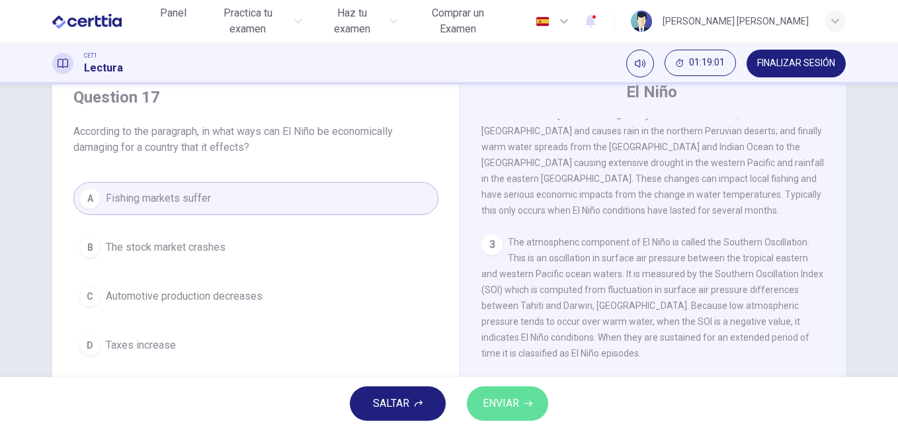
click at [514, 398] on span "ENVIAR" at bounding box center [501, 403] width 36 height 19
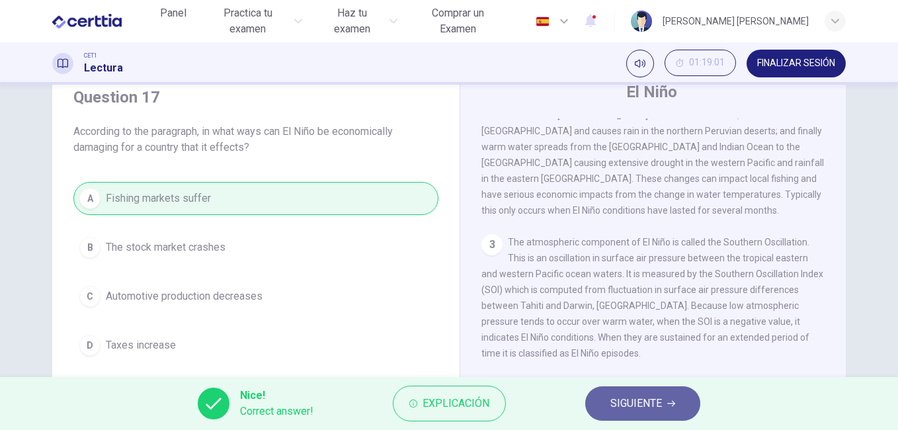
click at [640, 405] on span "SIGUIENTE" at bounding box center [636, 403] width 52 height 19
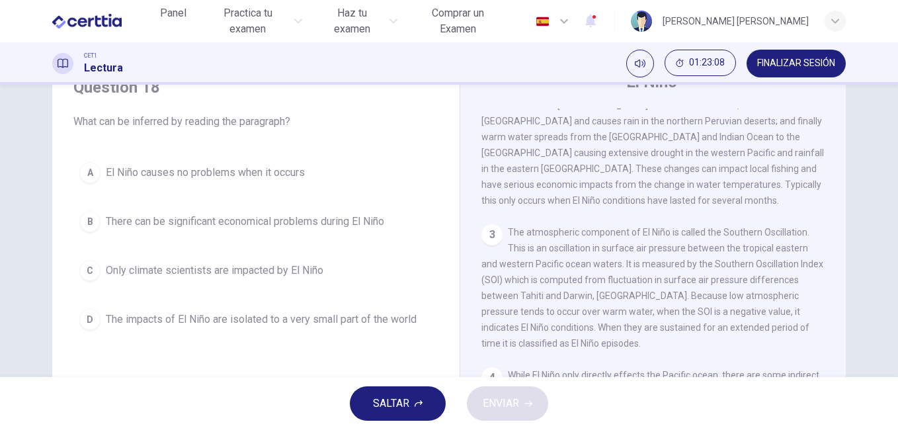
scroll to position [62, 0]
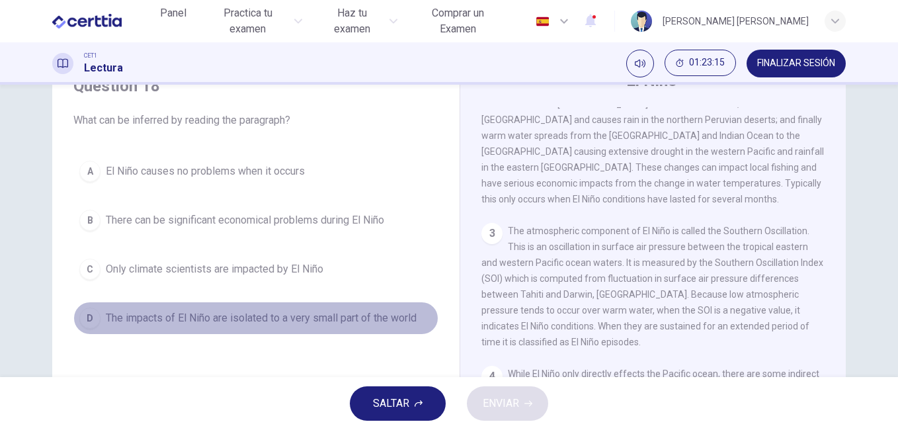
click at [402, 317] on span "The impacts of El Niño are isolated to a very small part of the world" at bounding box center [261, 318] width 311 height 16
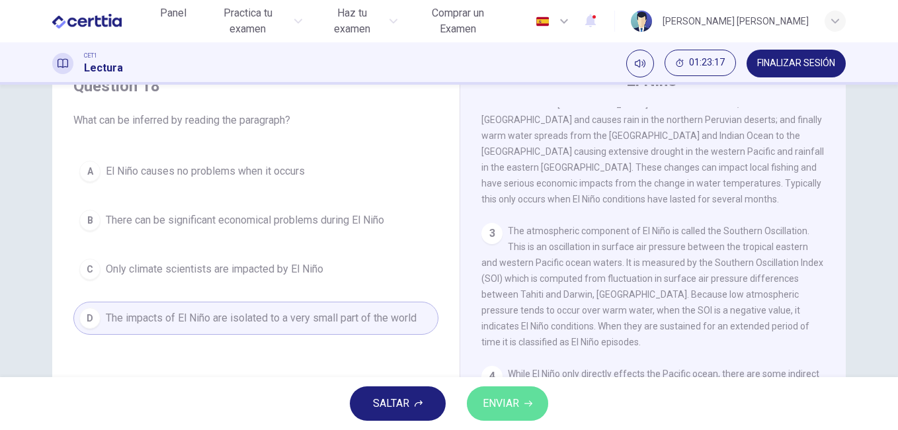
click at [527, 399] on button "ENVIAR" at bounding box center [507, 403] width 81 height 34
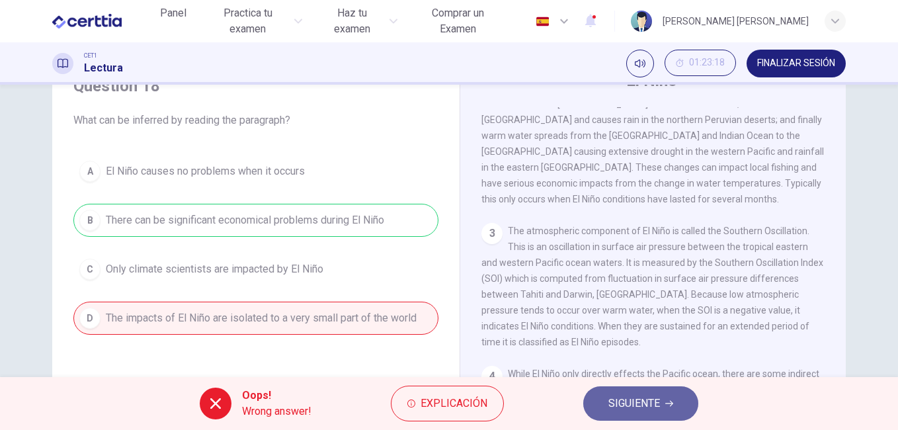
click at [666, 401] on icon "button" at bounding box center [669, 403] width 8 height 8
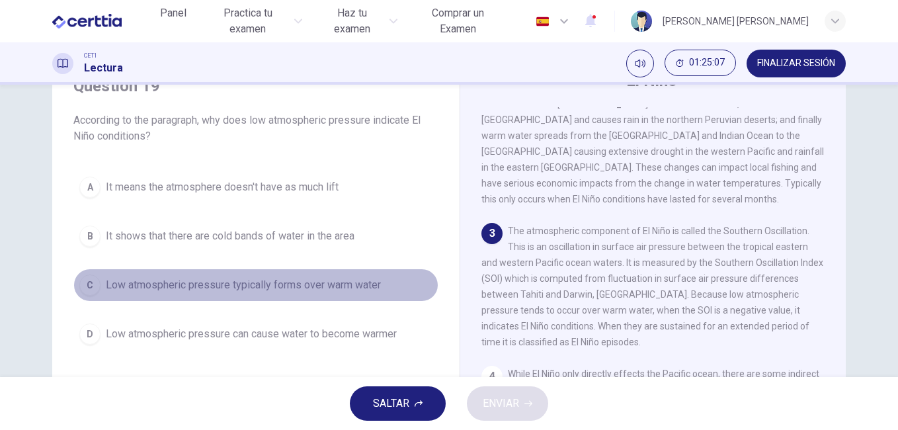
click at [321, 282] on span "Low atmospheric pressure typically forms over warm water" at bounding box center [243, 285] width 275 height 16
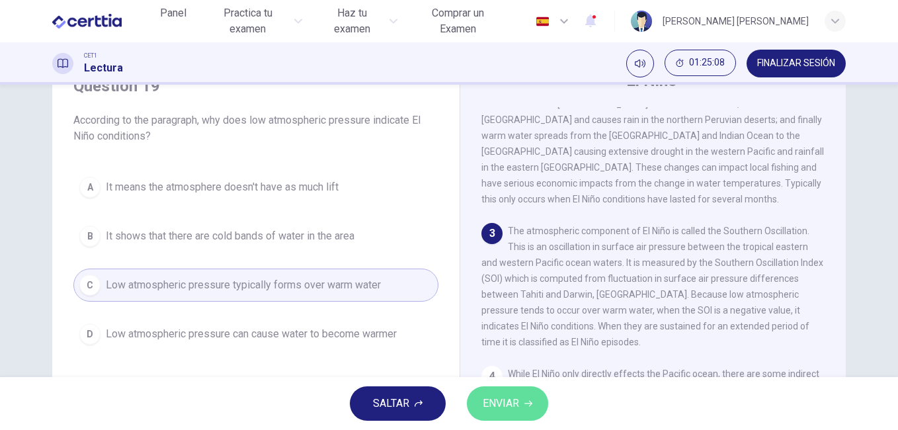
click at [522, 403] on button "ENVIAR" at bounding box center [507, 403] width 81 height 34
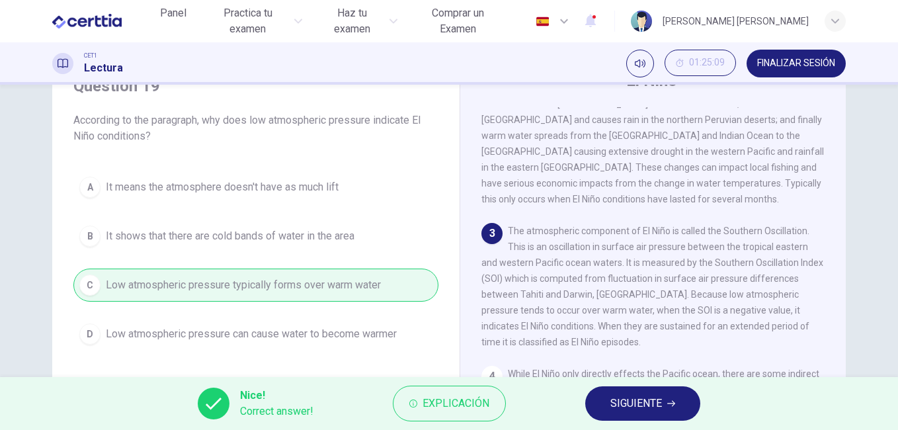
click at [668, 402] on icon "button" at bounding box center [671, 403] width 8 height 8
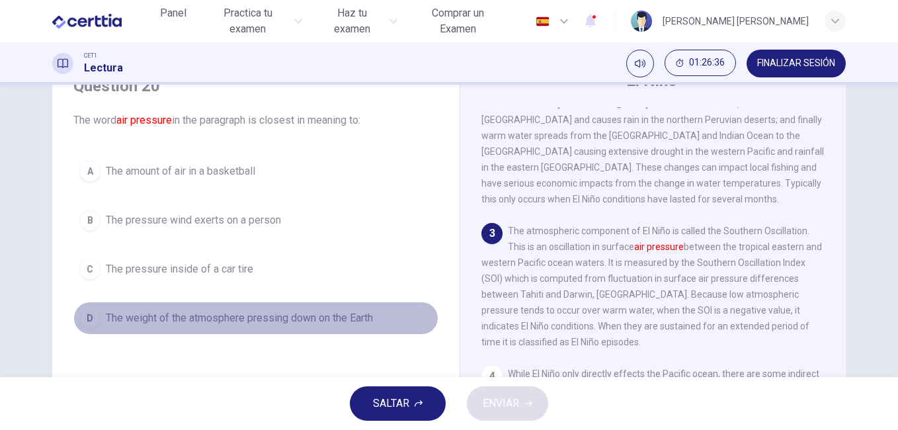
click at [293, 322] on span "The weight of the atmosphere pressing down on the Earth" at bounding box center [239, 318] width 267 height 16
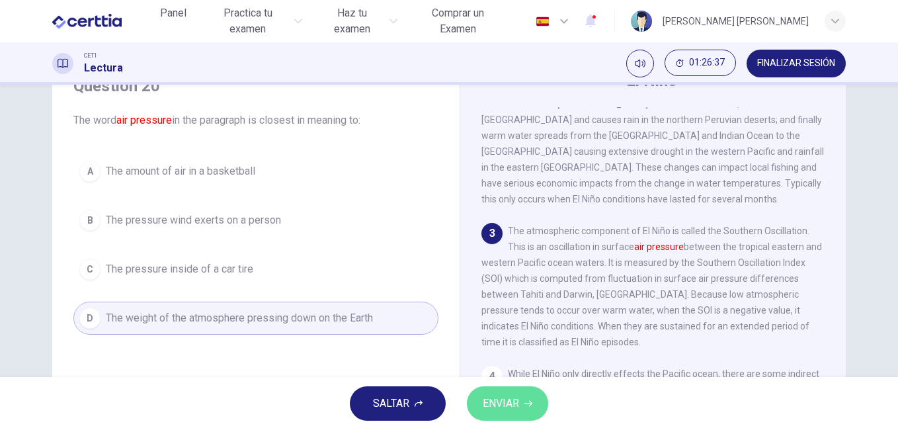
click at [528, 401] on icon "button" at bounding box center [528, 403] width 8 height 8
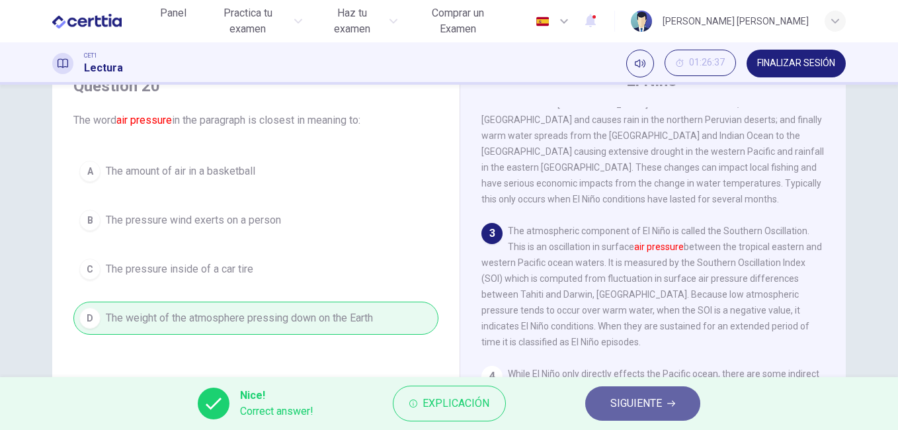
click at [659, 404] on span "SIGUIENTE" at bounding box center [636, 403] width 52 height 19
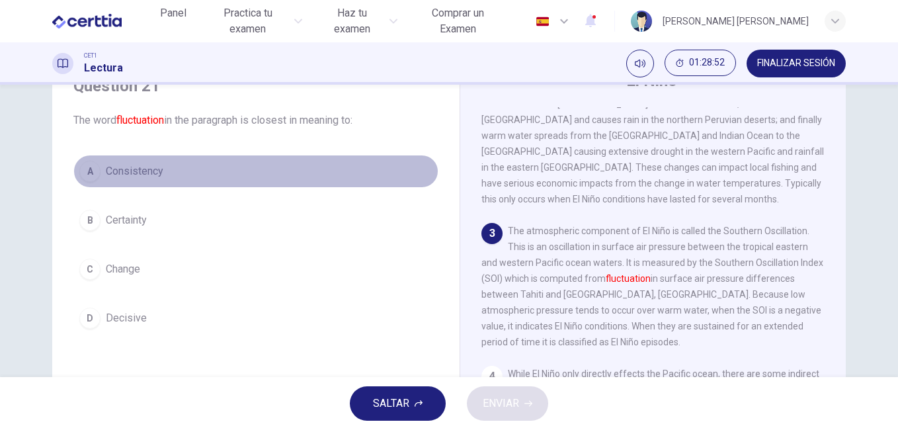
click at [150, 173] on span "Consistency" at bounding box center [135, 171] width 58 height 16
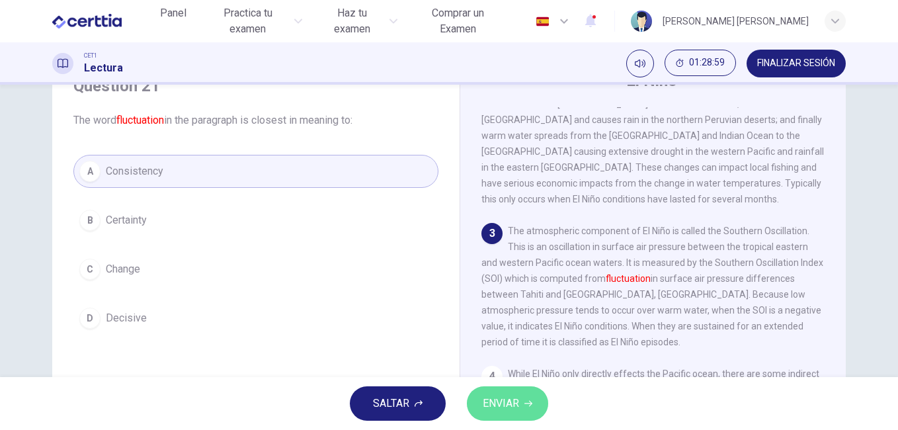
click at [518, 403] on span "ENVIAR" at bounding box center [501, 403] width 36 height 19
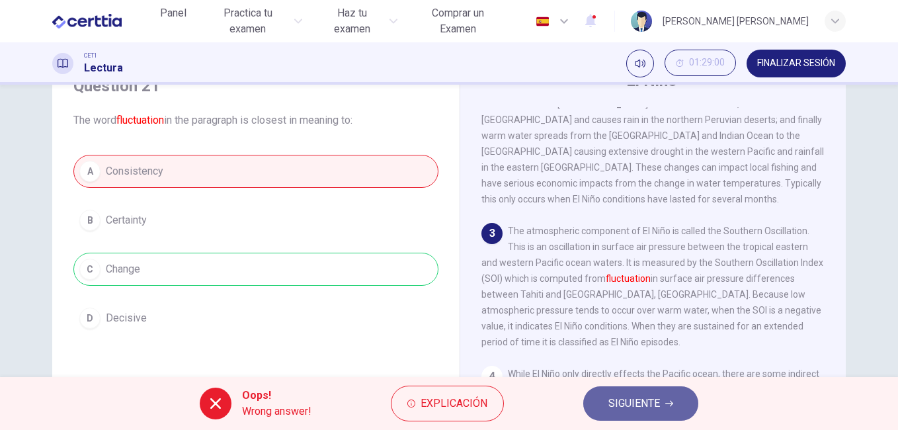
click at [630, 402] on span "SIGUIENTE" at bounding box center [634, 403] width 52 height 19
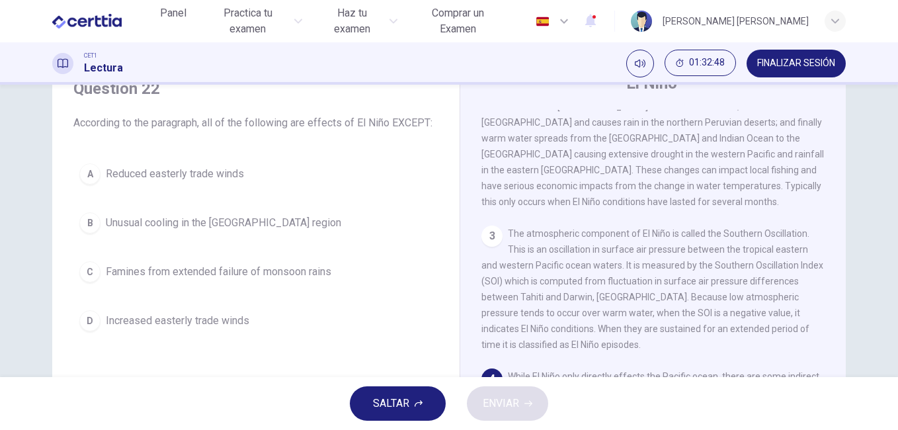
scroll to position [55, 0]
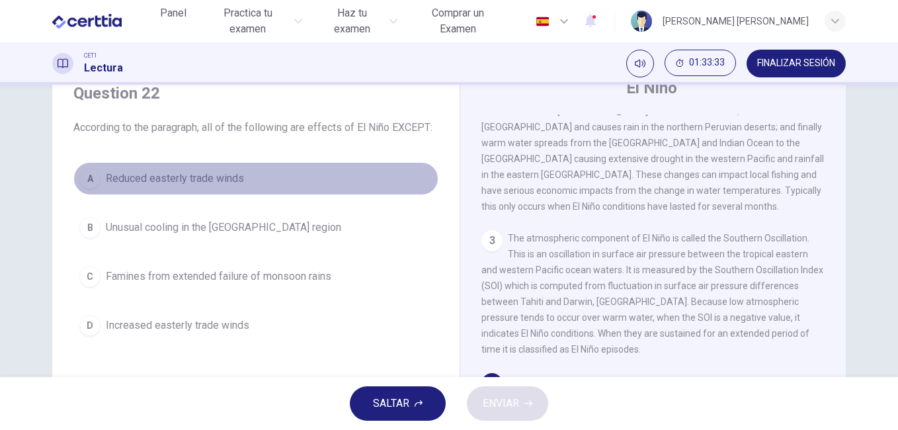
click at [190, 177] on span "Reduced easterly trade winds" at bounding box center [175, 179] width 138 height 16
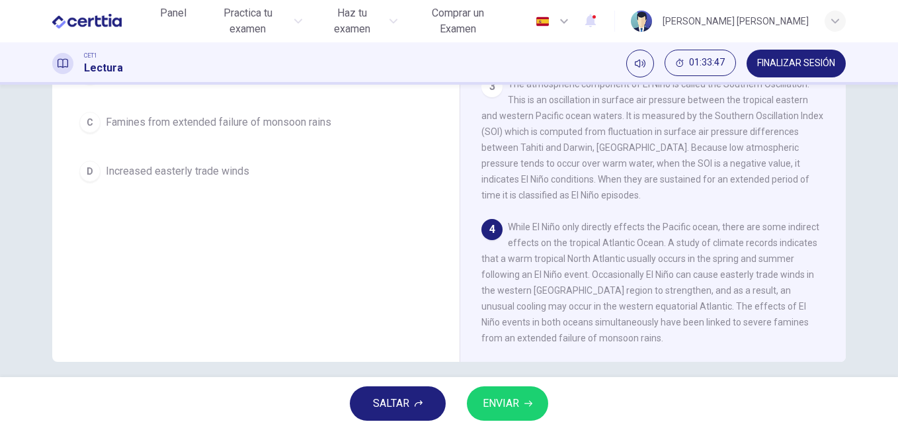
scroll to position [210, 0]
click at [510, 404] on span "ENVIAR" at bounding box center [501, 403] width 36 height 19
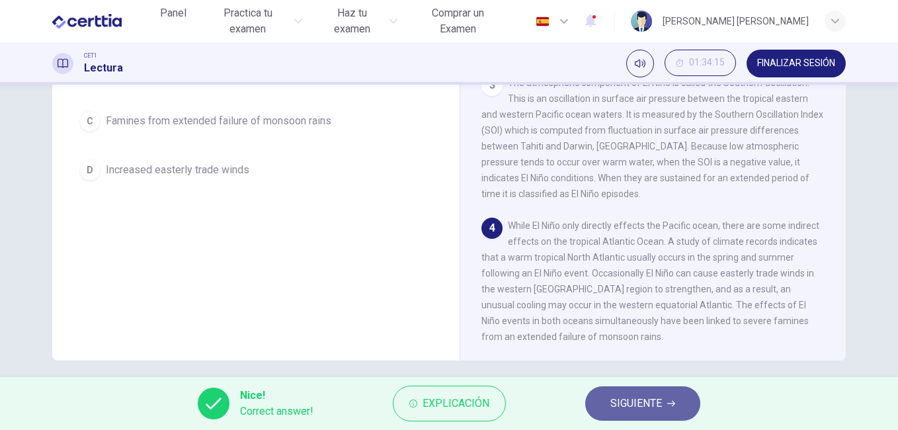
click at [651, 400] on span "SIGUIENTE" at bounding box center [636, 403] width 52 height 19
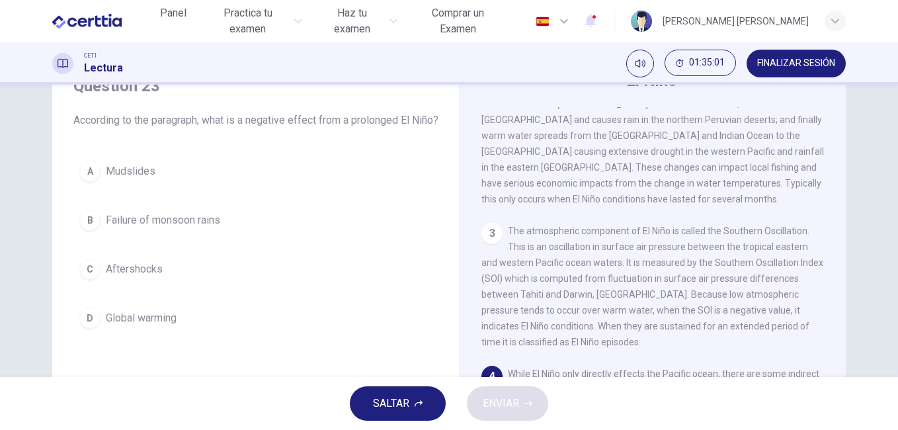
scroll to position [61, 0]
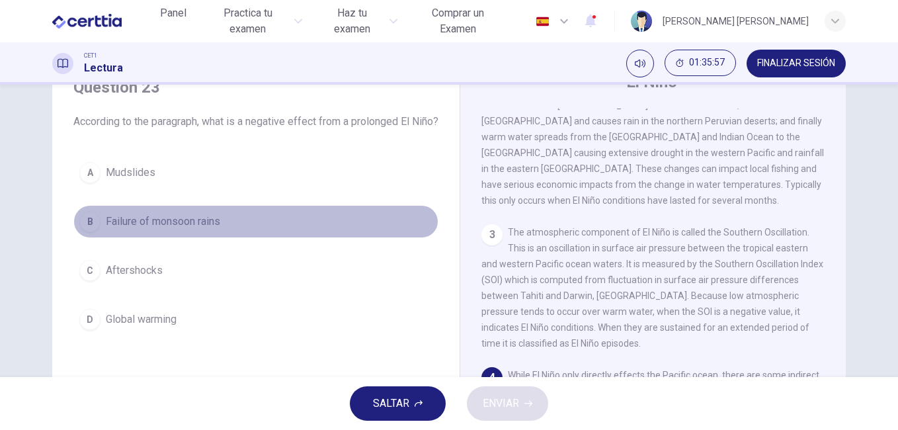
click at [184, 229] on span "Failure of monsoon rains" at bounding box center [163, 222] width 114 height 16
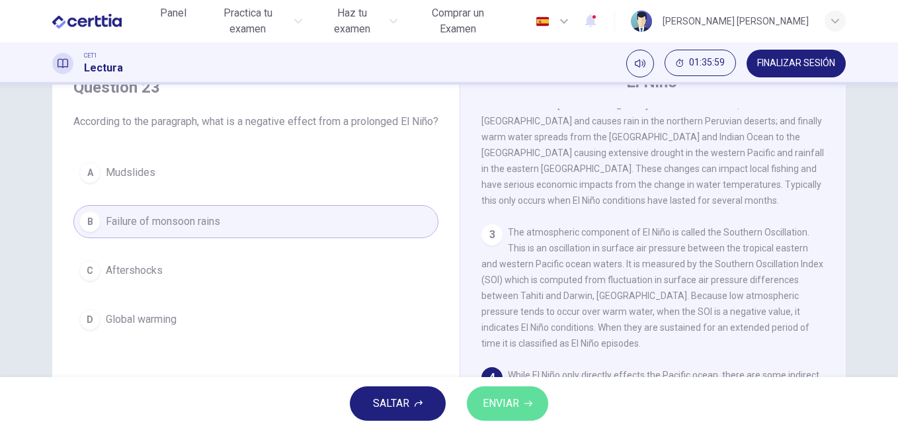
click at [516, 411] on span "ENVIAR" at bounding box center [501, 403] width 36 height 19
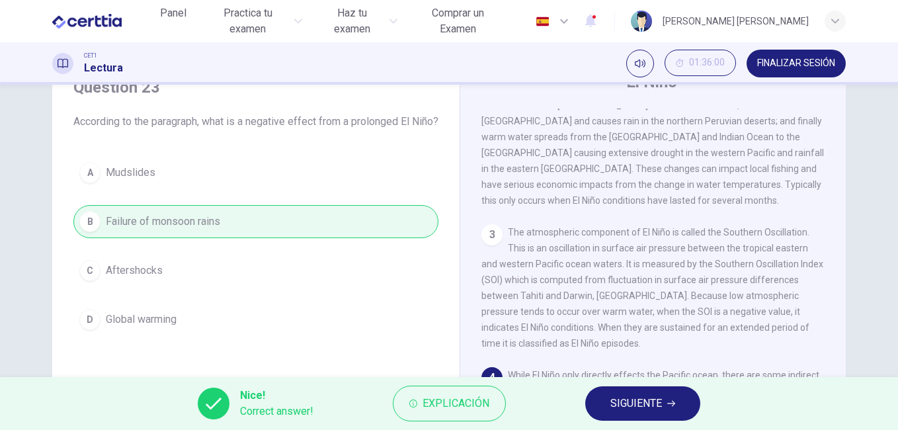
click at [645, 399] on span "SIGUIENTE" at bounding box center [636, 403] width 52 height 19
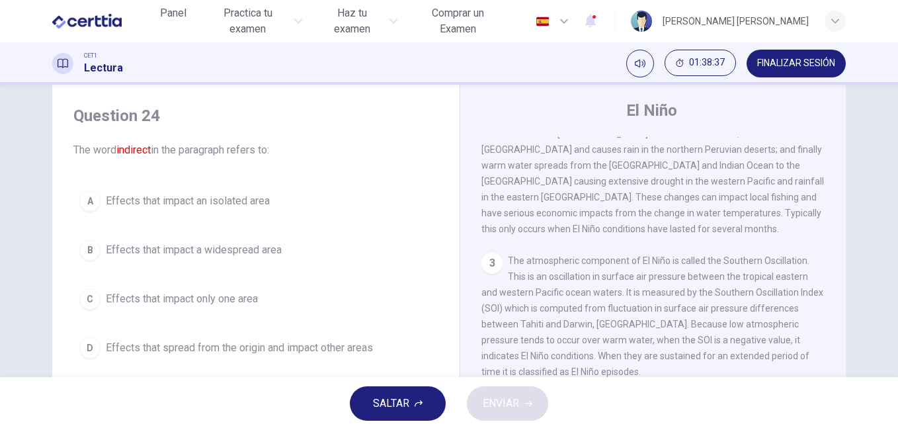
scroll to position [31, 0]
click at [251, 252] on span "Effects that impact a widespread area" at bounding box center [194, 251] width 176 height 16
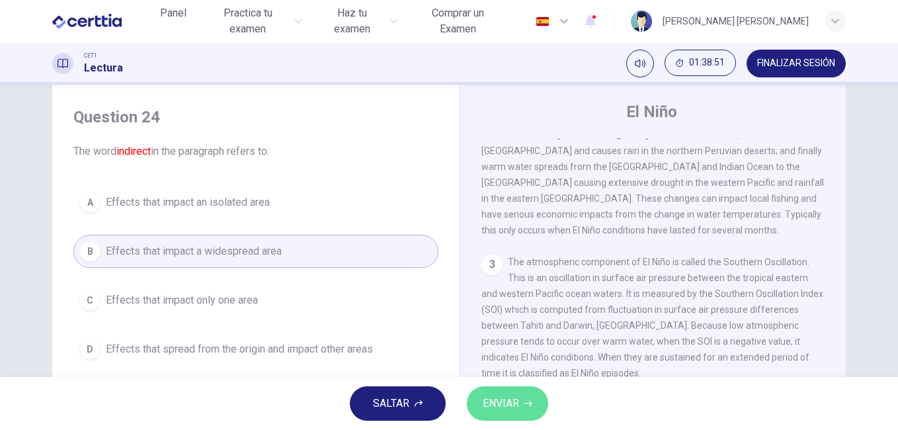
click at [514, 408] on span "ENVIAR" at bounding box center [501, 403] width 36 height 19
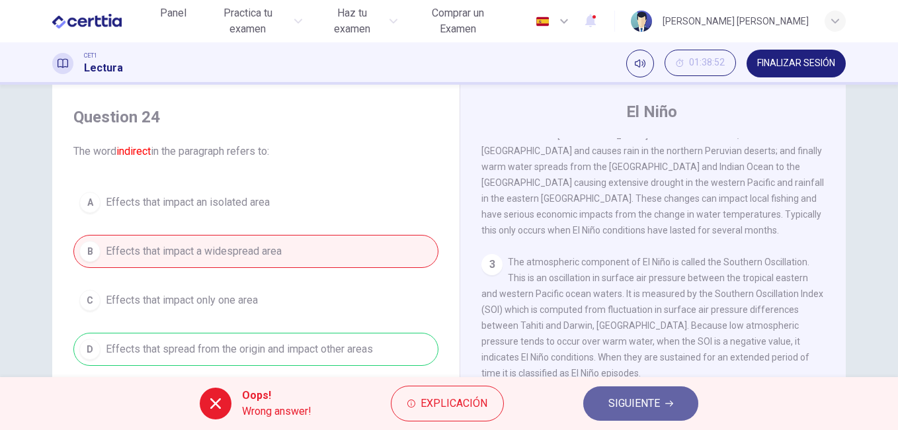
click at [649, 401] on span "SIGUIENTE" at bounding box center [634, 403] width 52 height 19
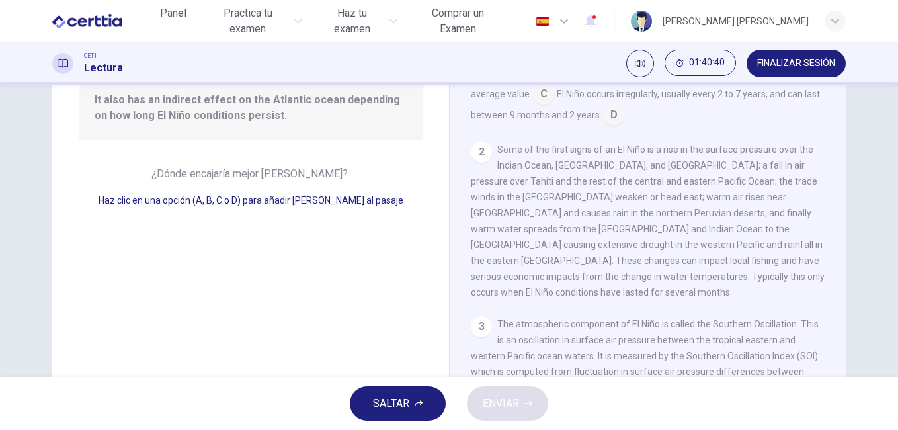
scroll to position [141, 0]
click at [533, 93] on input at bounding box center [543, 97] width 21 height 21
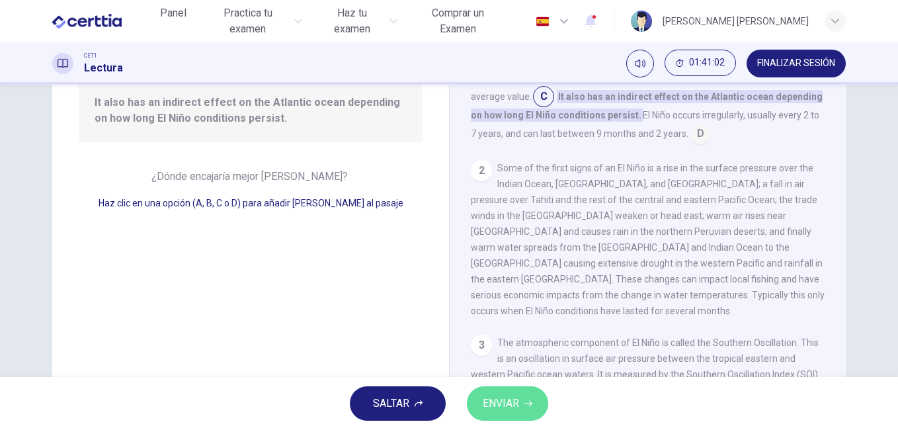
click at [515, 396] on span "ENVIAR" at bounding box center [501, 403] width 36 height 19
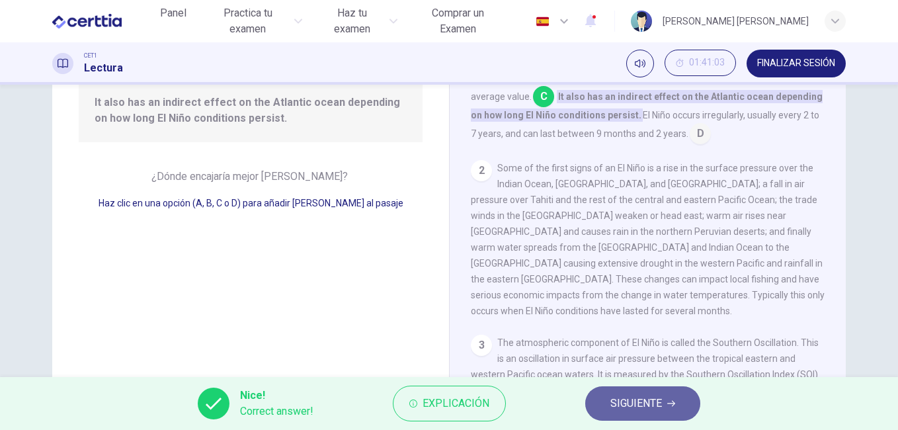
click at [663, 403] on button "SIGUIENTE" at bounding box center [642, 403] width 115 height 34
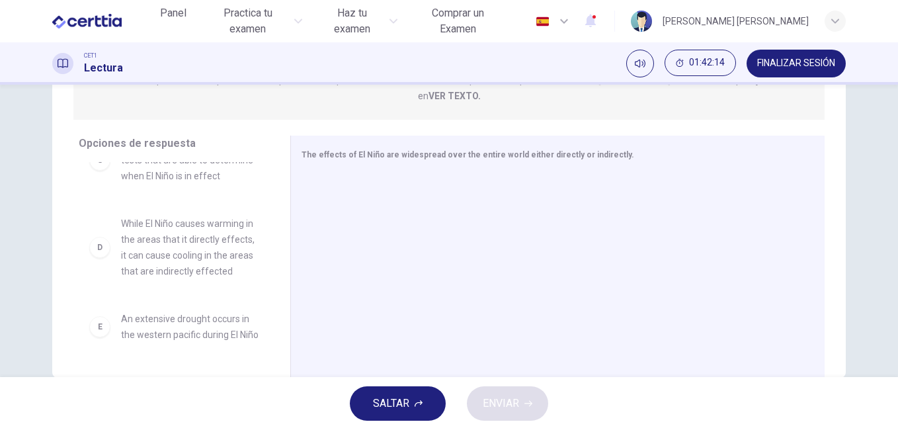
scroll to position [213, 0]
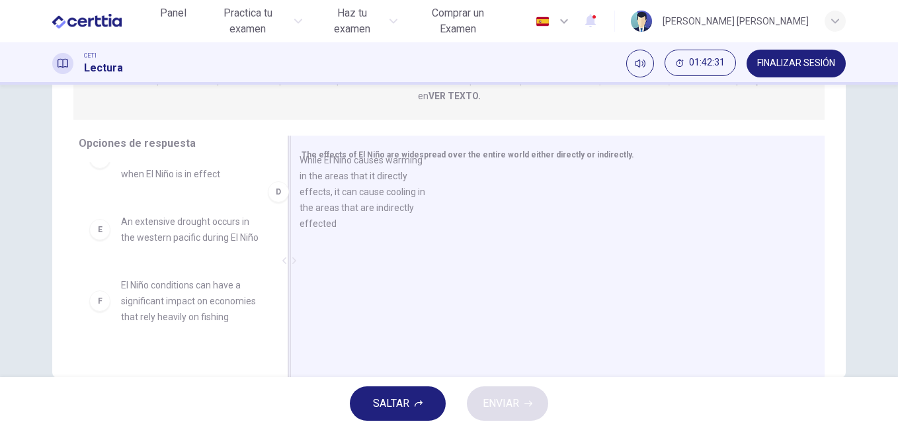
drag, startPoint x: 201, startPoint y: 241, endPoint x: 391, endPoint y: 194, distance: 196.0
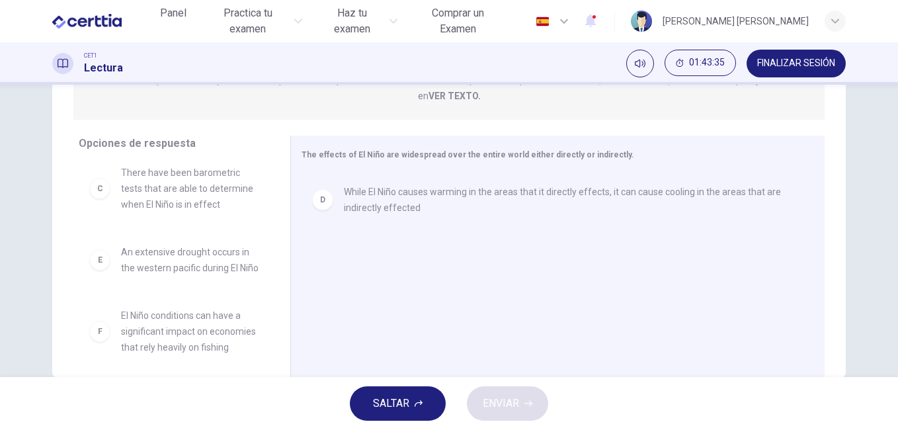
scroll to position [214, 0]
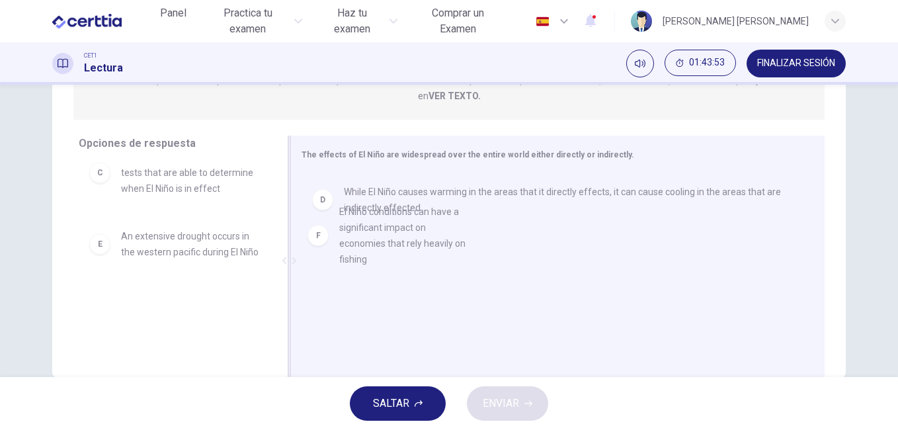
drag, startPoint x: 204, startPoint y: 305, endPoint x: 443, endPoint y: 227, distance: 251.8
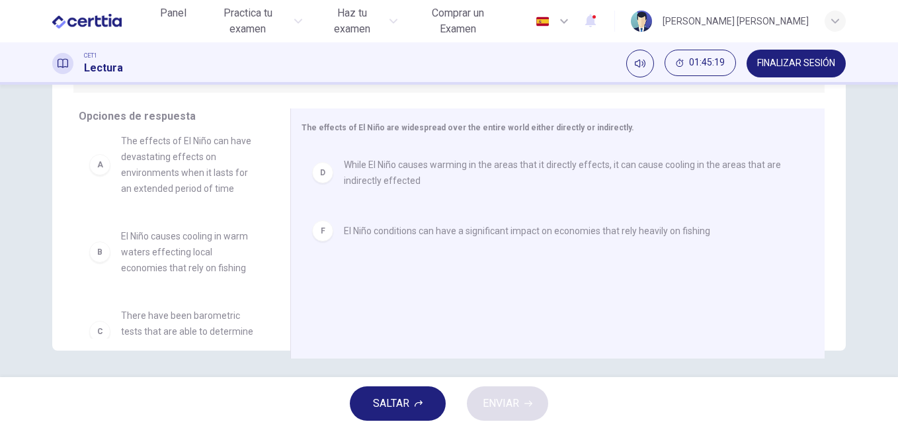
scroll to position [0, 0]
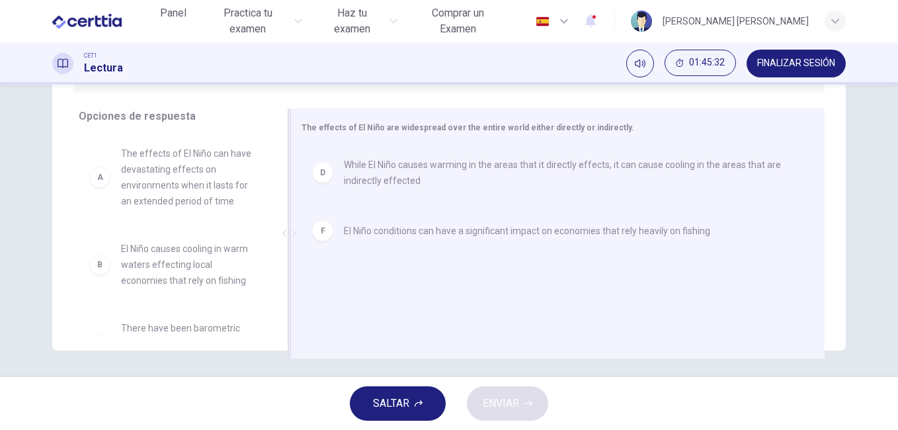
click at [391, 158] on span "While El Niño causes warming in the areas that it directly effects, it can caus…" at bounding box center [568, 173] width 449 height 32
click at [374, 159] on span "El Niño conditions can have a significant impact on economies that rely heavily…" at bounding box center [527, 167] width 366 height 16
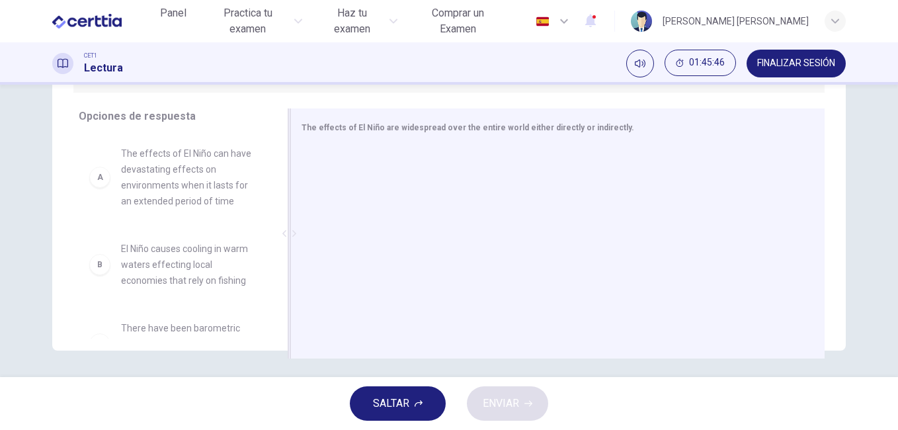
click at [175, 184] on span "The effects of El Niño can have devastating effects on environments when it las…" at bounding box center [190, 176] width 138 height 63
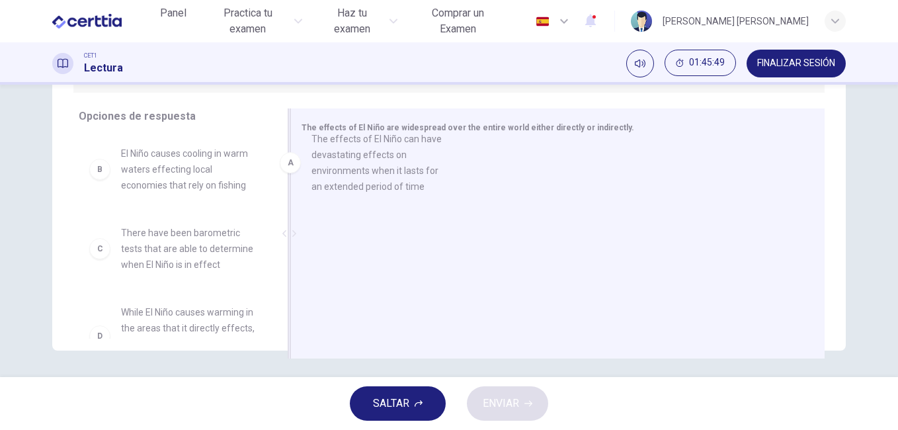
drag, startPoint x: 167, startPoint y: 174, endPoint x: 400, endPoint y: 170, distance: 233.4
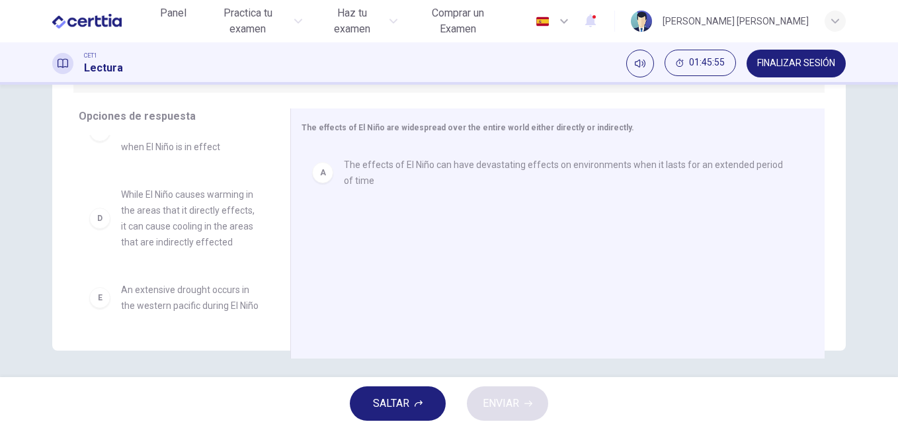
scroll to position [116, 0]
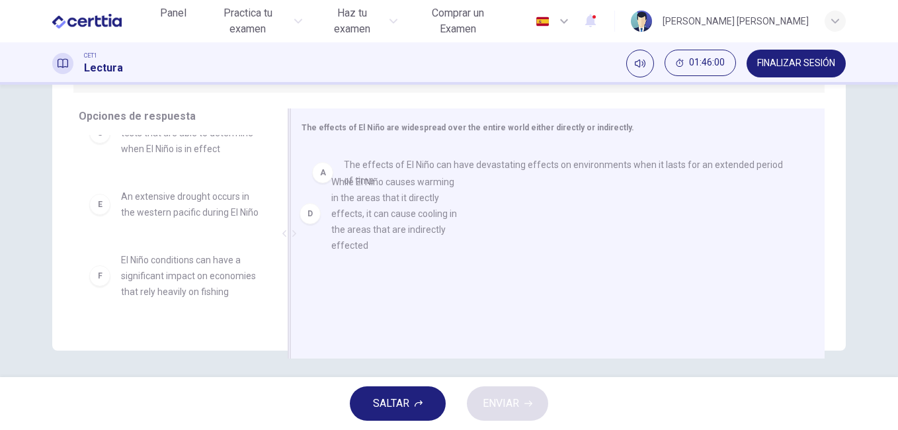
drag, startPoint x: 183, startPoint y: 206, endPoint x: 421, endPoint y: 208, distance: 237.4
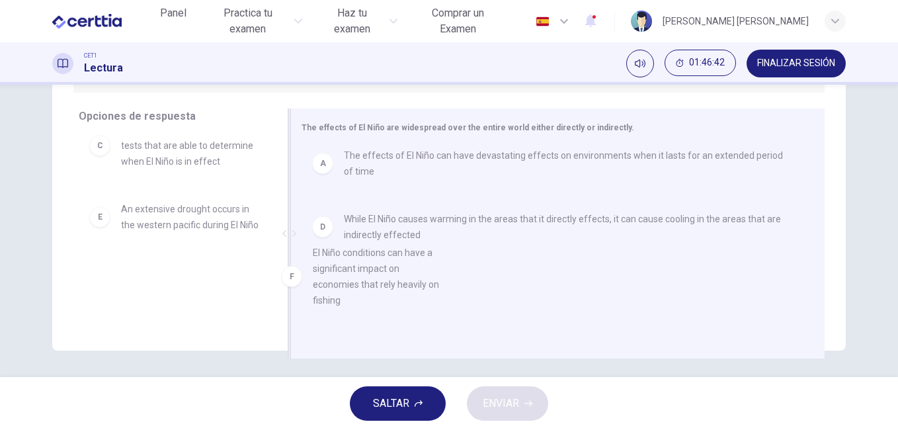
scroll to position [18, 0]
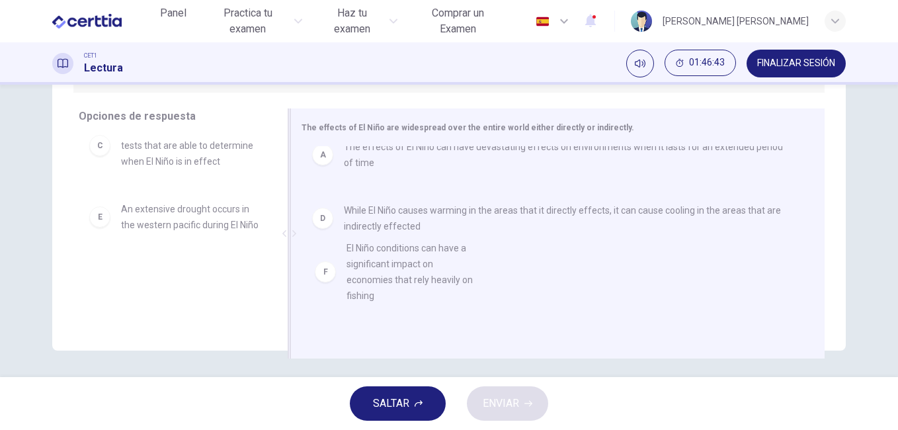
drag, startPoint x: 175, startPoint y: 275, endPoint x: 414, endPoint y: 264, distance: 239.6
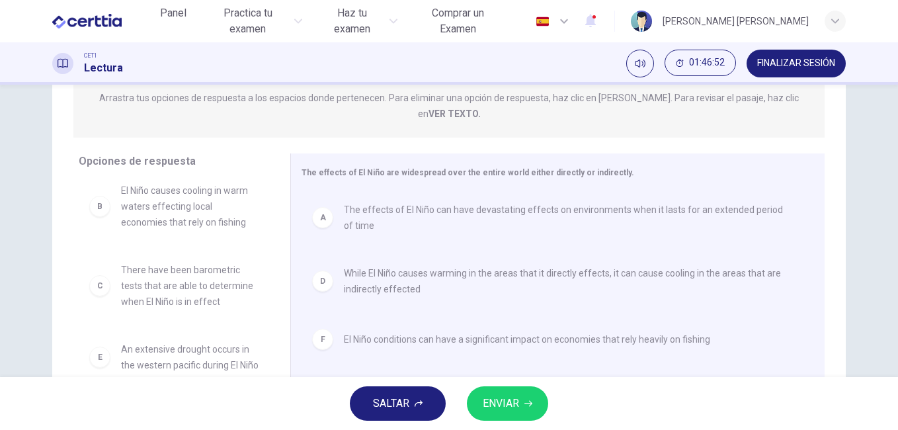
scroll to position [177, 0]
click at [713, 200] on span "The effects of El Niño can have devastating effects on environments when it las…" at bounding box center [568, 216] width 449 height 32
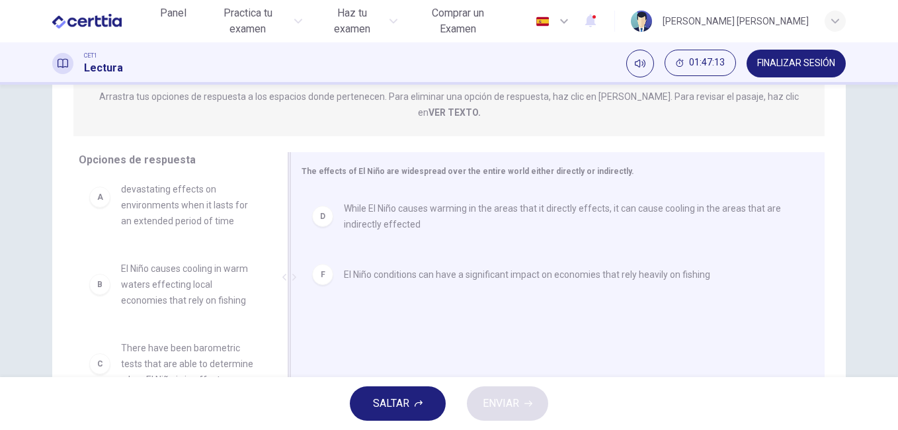
scroll to position [0, 0]
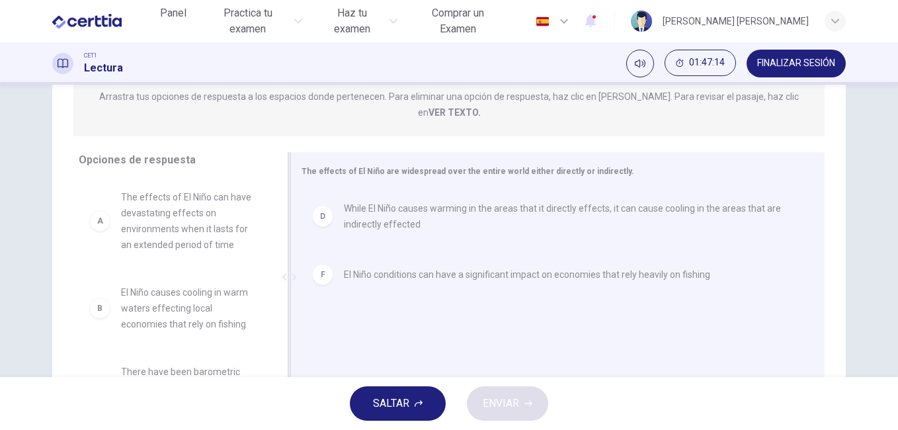
click at [145, 227] on span "The effects of El Niño can have devastating effects on environments when it las…" at bounding box center [190, 220] width 138 height 63
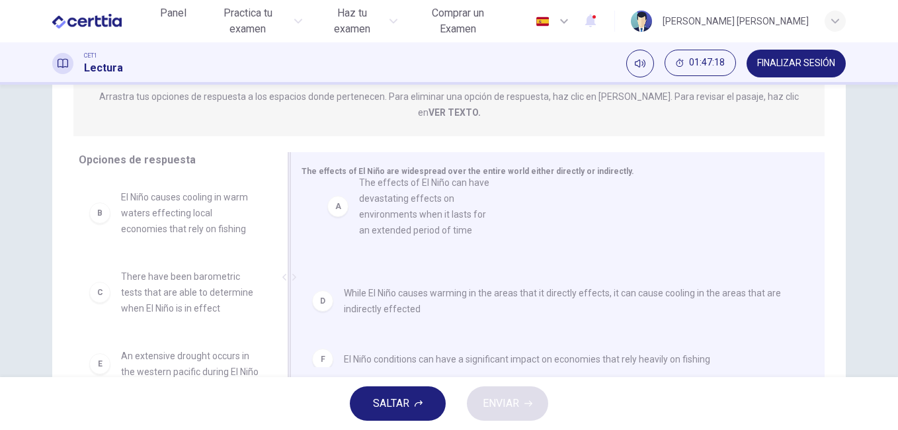
drag, startPoint x: 151, startPoint y: 208, endPoint x: 414, endPoint y: 210, distance: 263.2
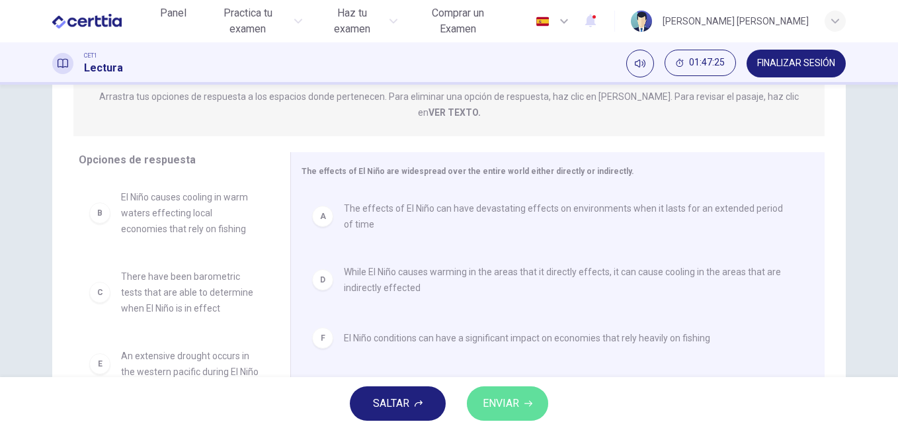
click at [516, 406] on span "ENVIAR" at bounding box center [501, 403] width 36 height 19
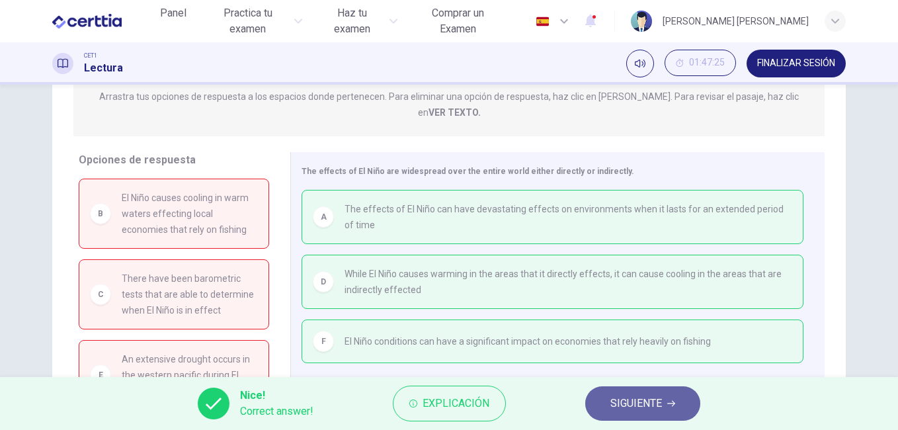
click at [646, 403] on span "SIGUIENTE" at bounding box center [636, 403] width 52 height 19
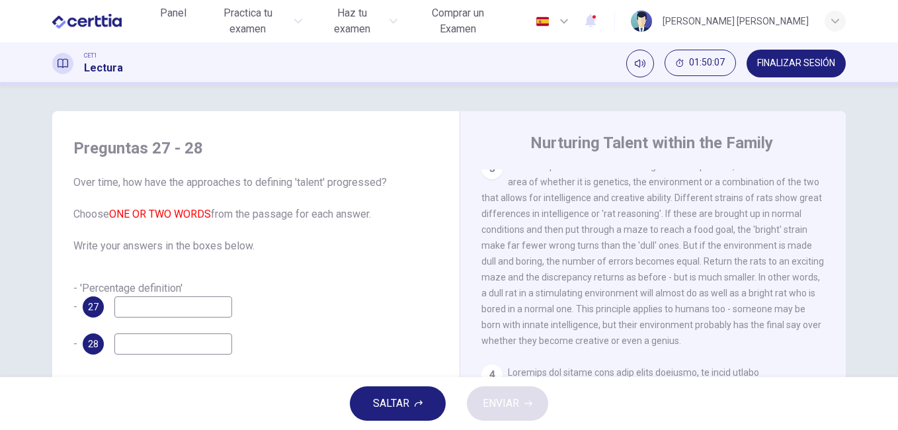
scroll to position [579, 0]
drag, startPoint x: 887, startPoint y: 216, endPoint x: 883, endPoint y: 231, distance: 15.6
click at [883, 231] on div "Preguntas 27 - 28 Over time, how have the approaches to defining 'talent' progr…" at bounding box center [449, 231] width 898 height 292
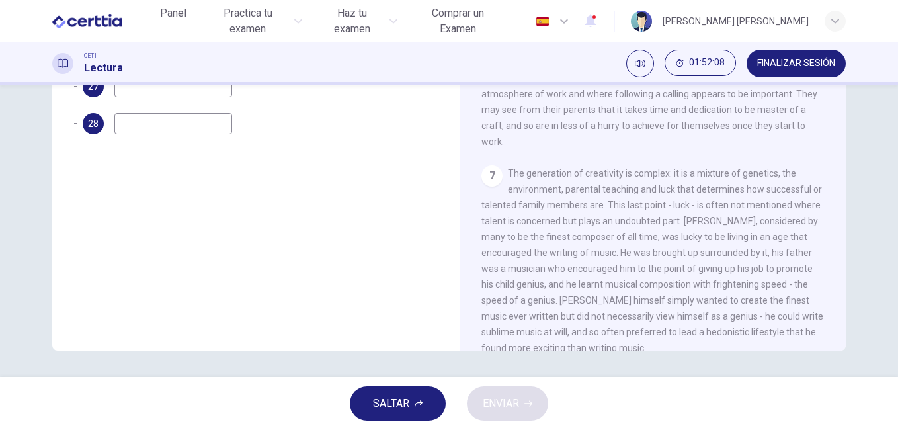
scroll to position [1128, 0]
click at [143, 90] on input at bounding box center [173, 86] width 118 height 21
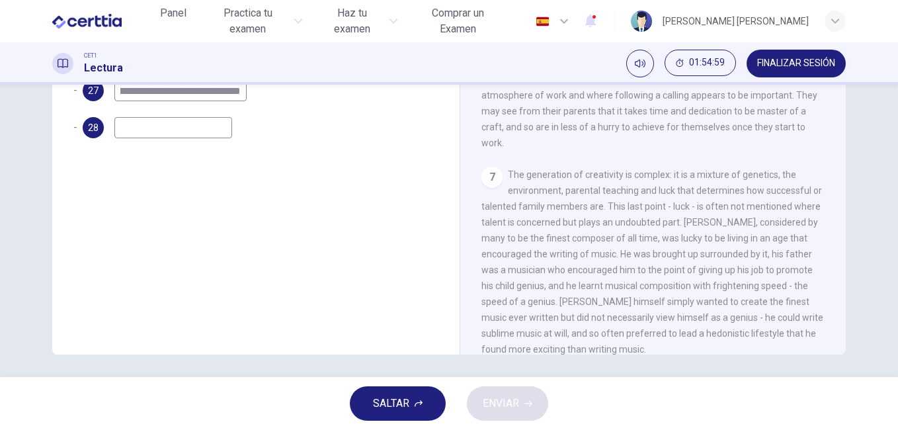
scroll to position [0, 192]
type input "**********"
click at [130, 130] on input at bounding box center [173, 127] width 118 height 21
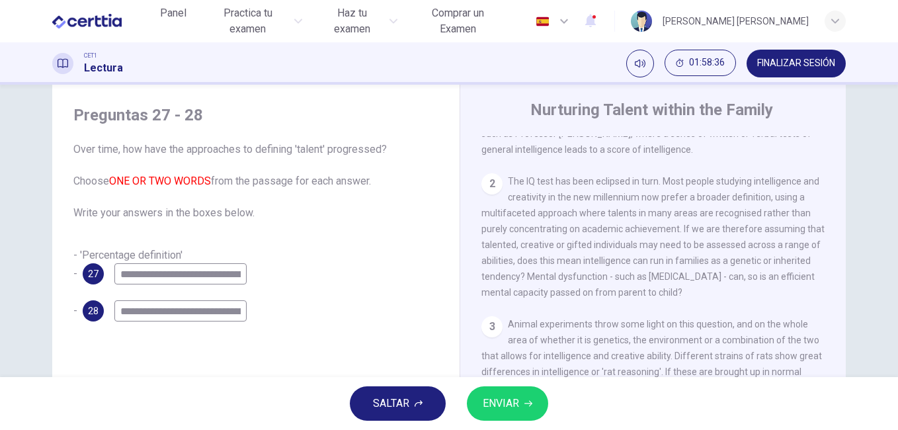
click at [239, 314] on input "**********" at bounding box center [180, 310] width 132 height 21
click at [235, 310] on input "**********" at bounding box center [180, 310] width 132 height 21
click at [233, 311] on input "**********" at bounding box center [180, 310] width 132 height 21
type input "**********"
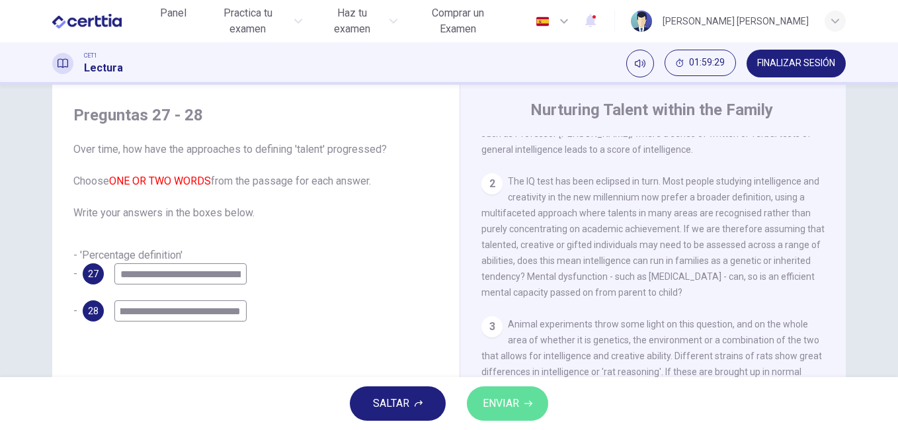
scroll to position [0, 0]
click at [523, 407] on button "ENVIAR" at bounding box center [507, 403] width 81 height 34
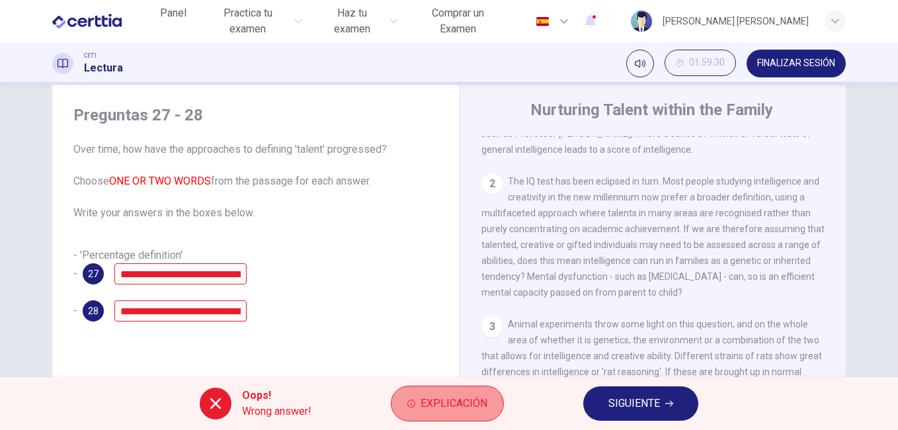
click at [466, 401] on span "Explicación" at bounding box center [454, 403] width 67 height 19
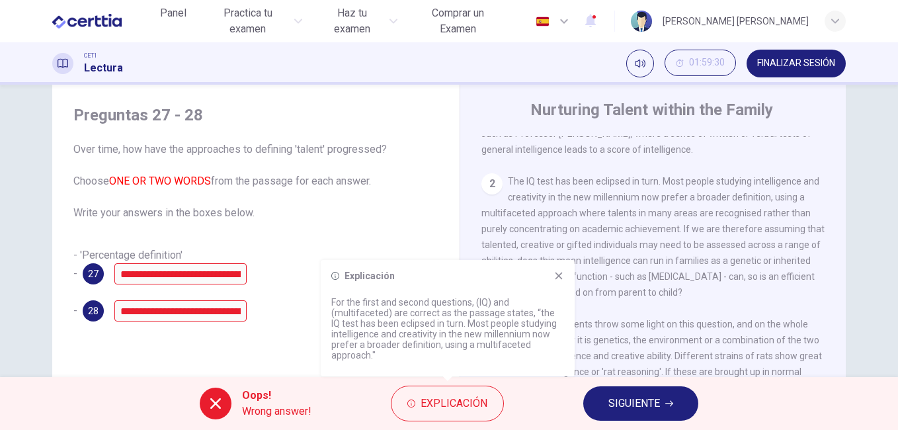
click at [561, 273] on icon at bounding box center [558, 275] width 7 height 7
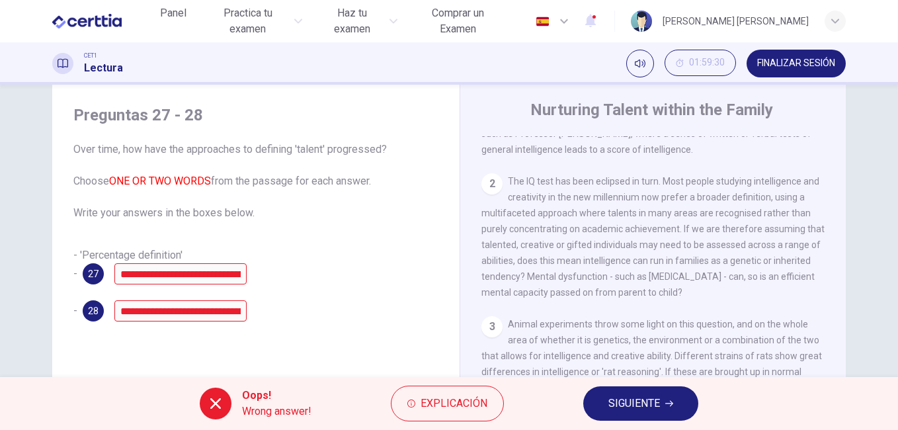
click at [667, 397] on button "SIGUIENTE" at bounding box center [640, 403] width 115 height 34
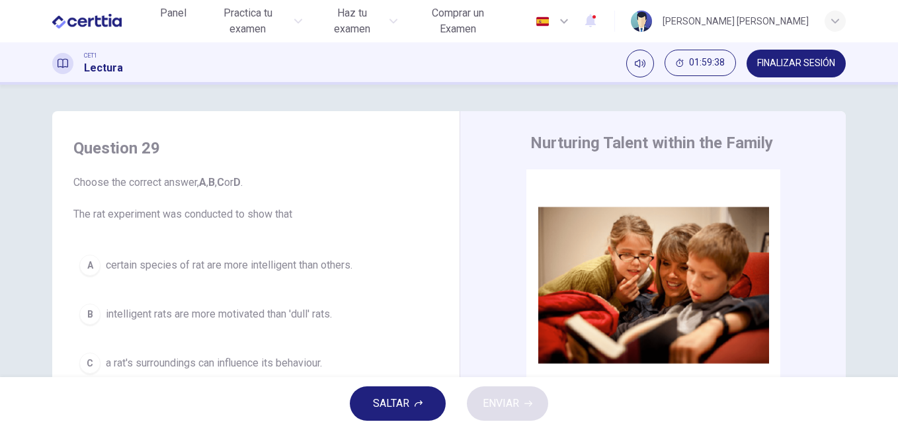
click at [793, 59] on span "FINALIZAR SESIÓN" at bounding box center [796, 63] width 78 height 11
